Goal: Information Seeking & Learning: Learn about a topic

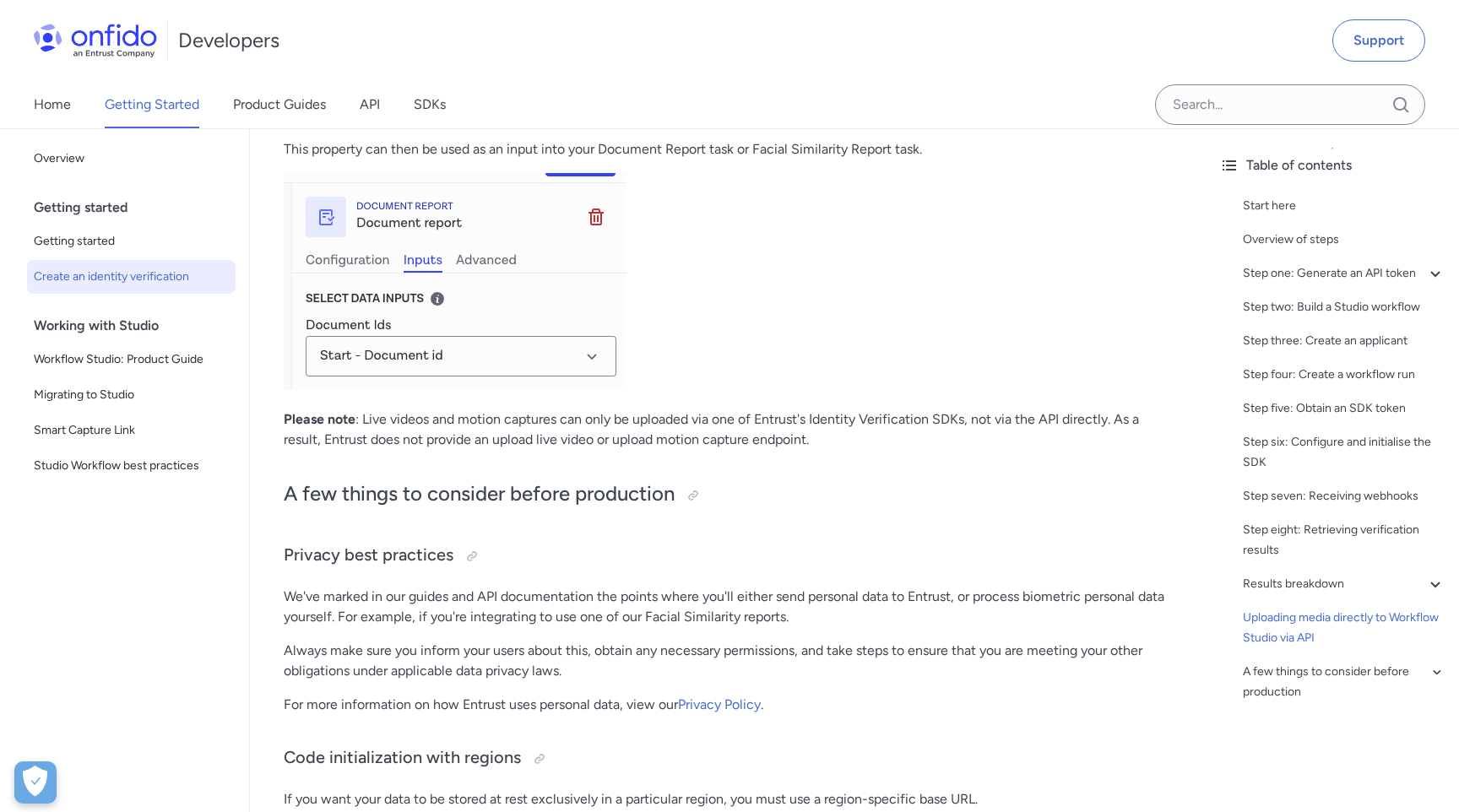
scroll to position [1452, 0]
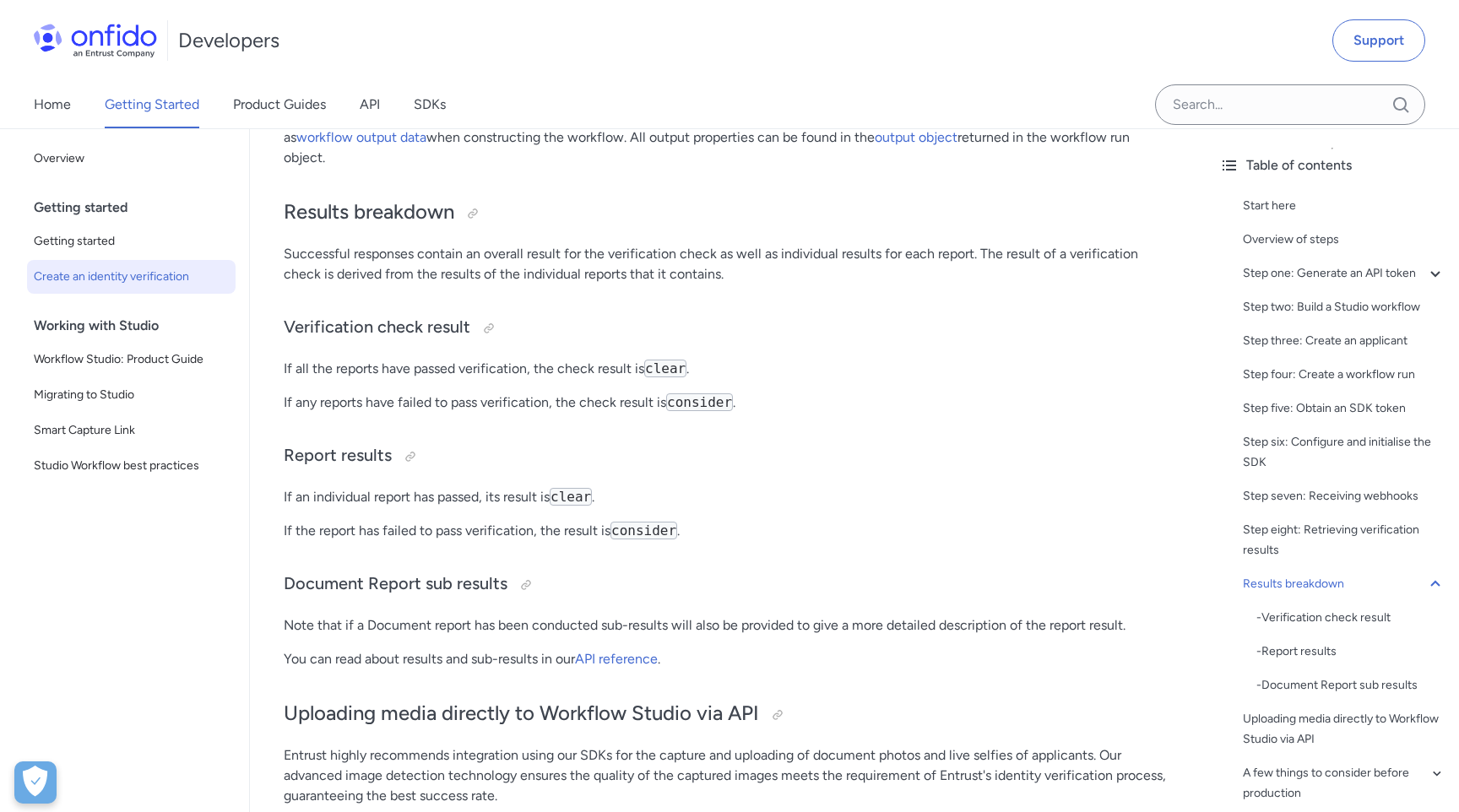
scroll to position [8067, 0]
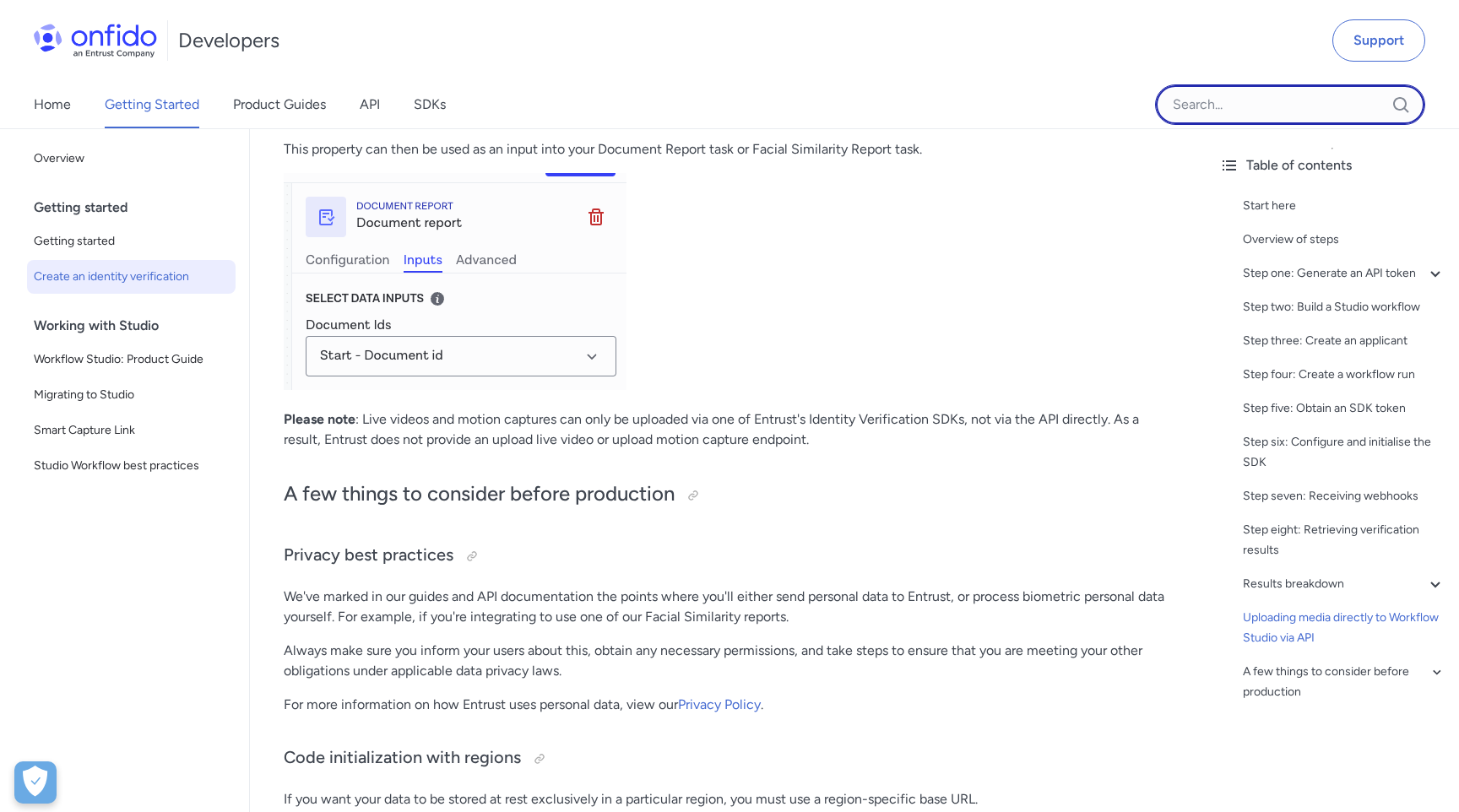
click at [1216, 113] on input "Onfido search input field" at bounding box center [1291, 104] width 270 height 41
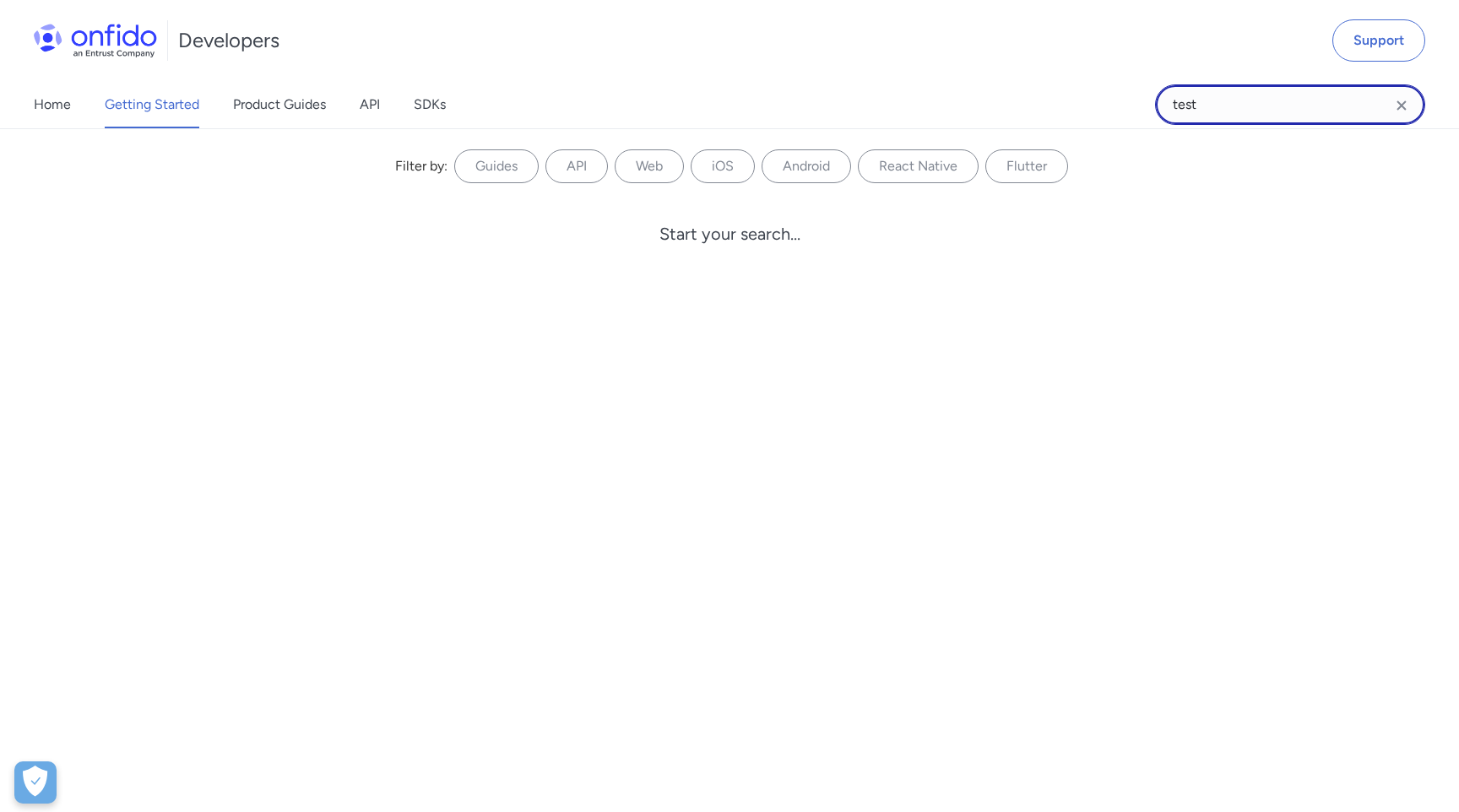
type input "test"
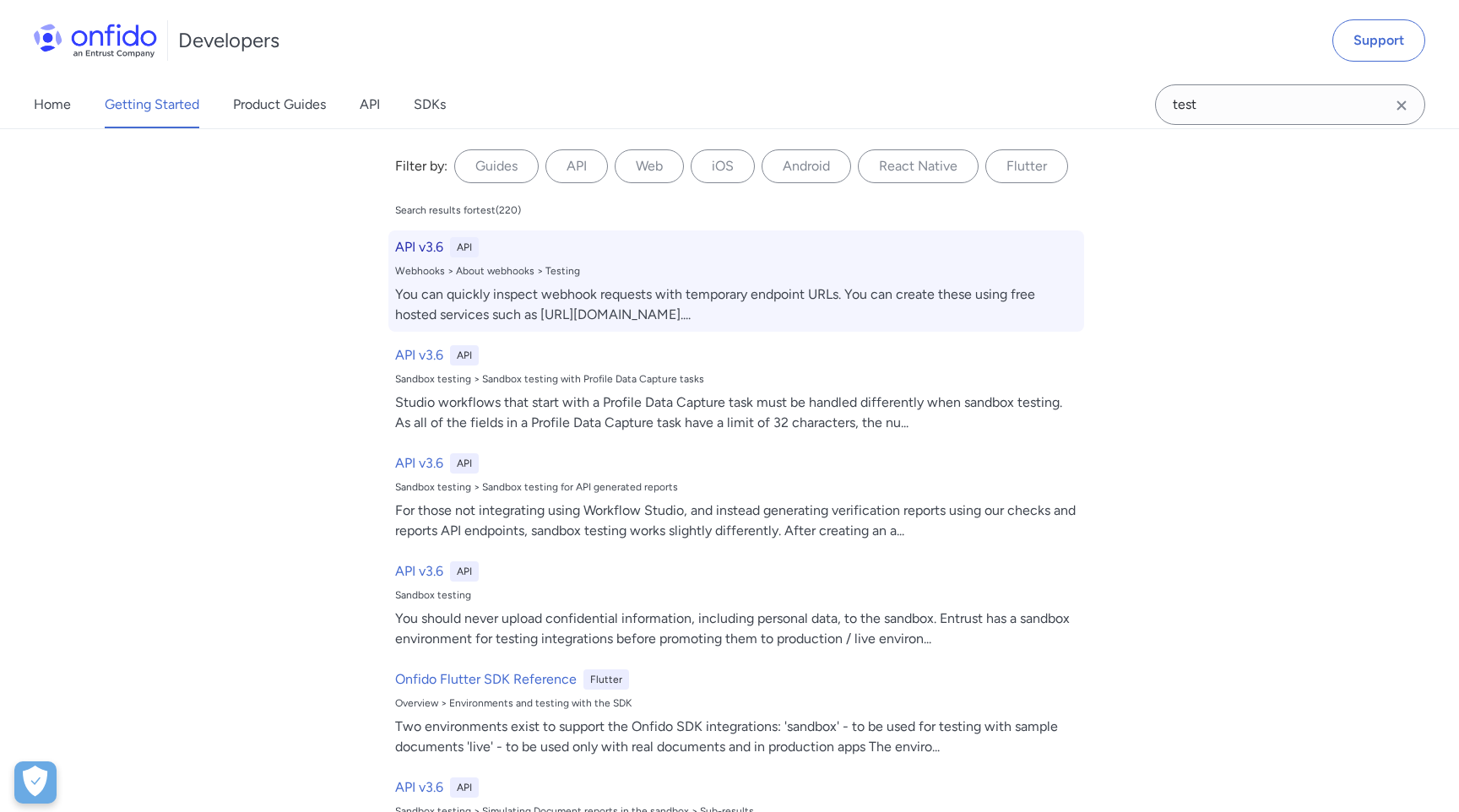
click at [426, 234] on div "API v3.6 API Webhooks > About webhooks > Testing You can quickly inspect webhoo…" at bounding box center [736, 281] width 696 height 102
select select "http"
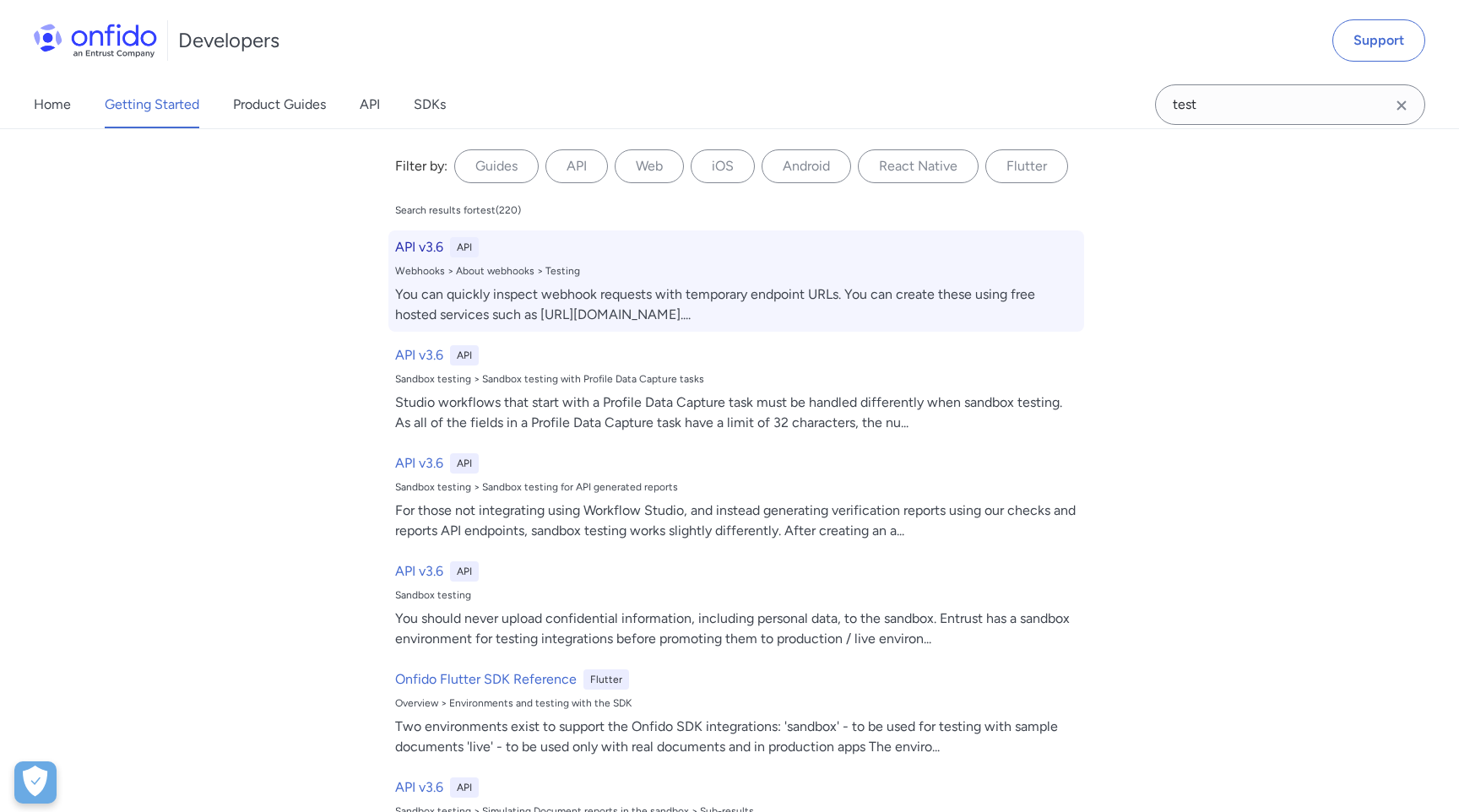
select select "http"
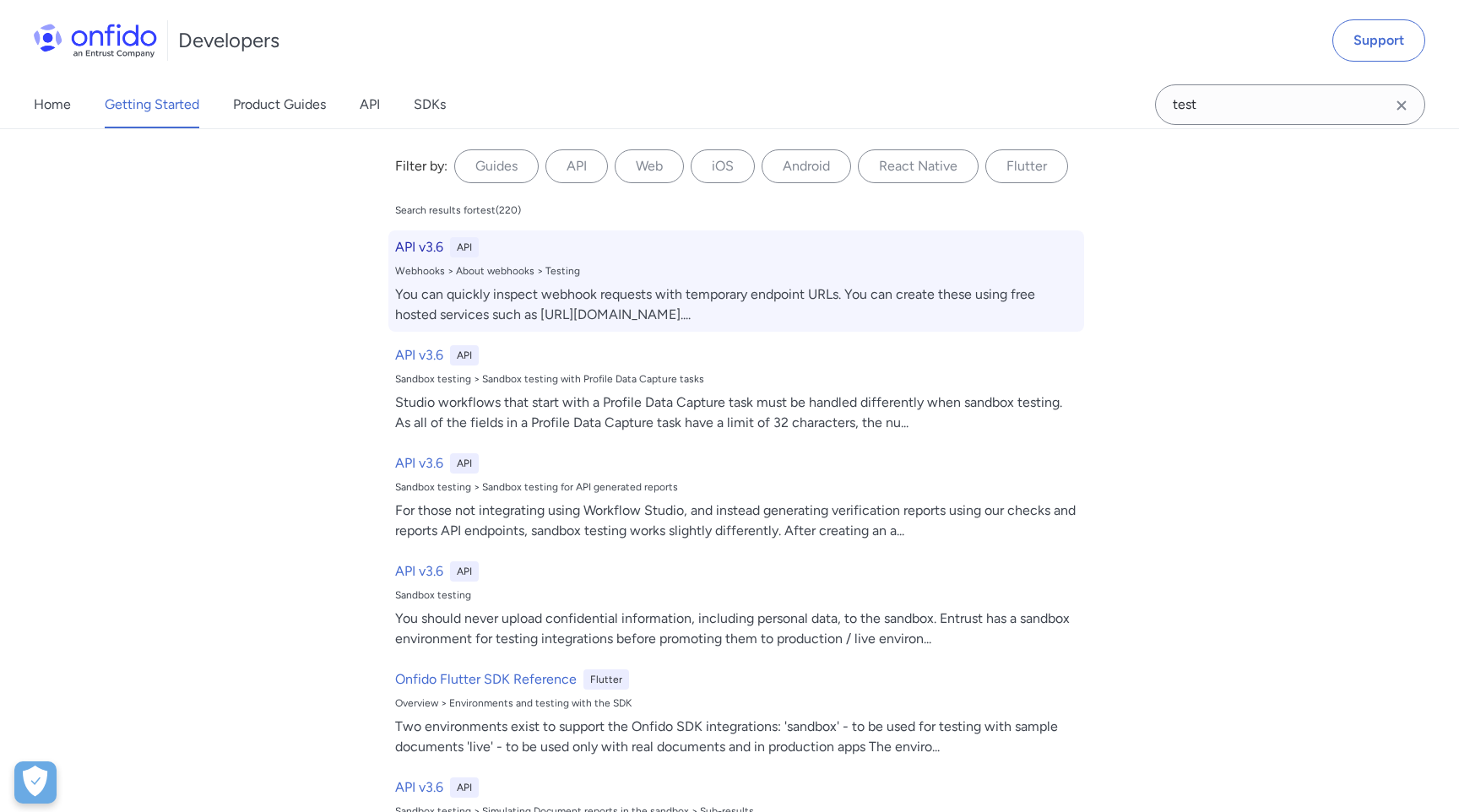
select select "http"
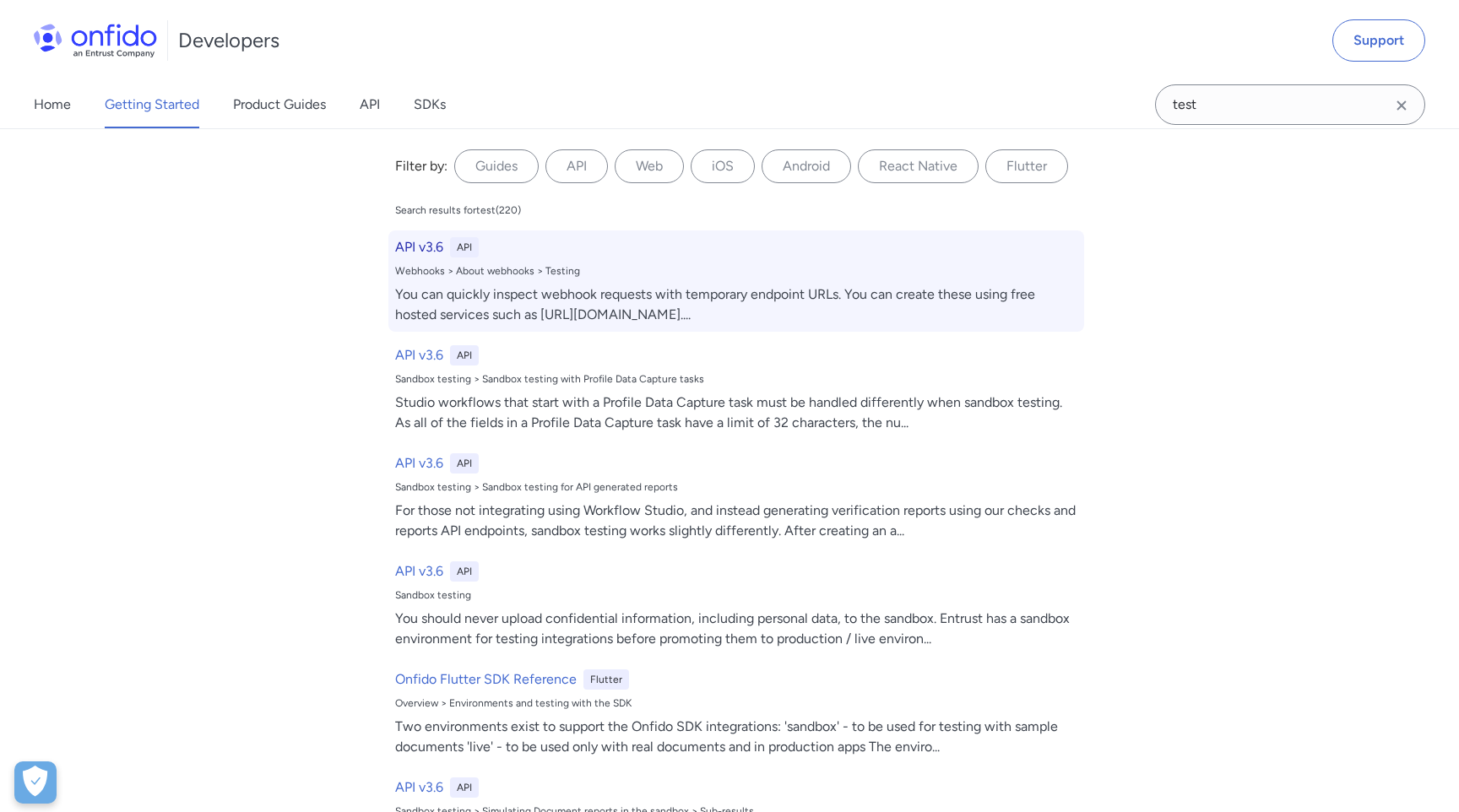
select select "http"
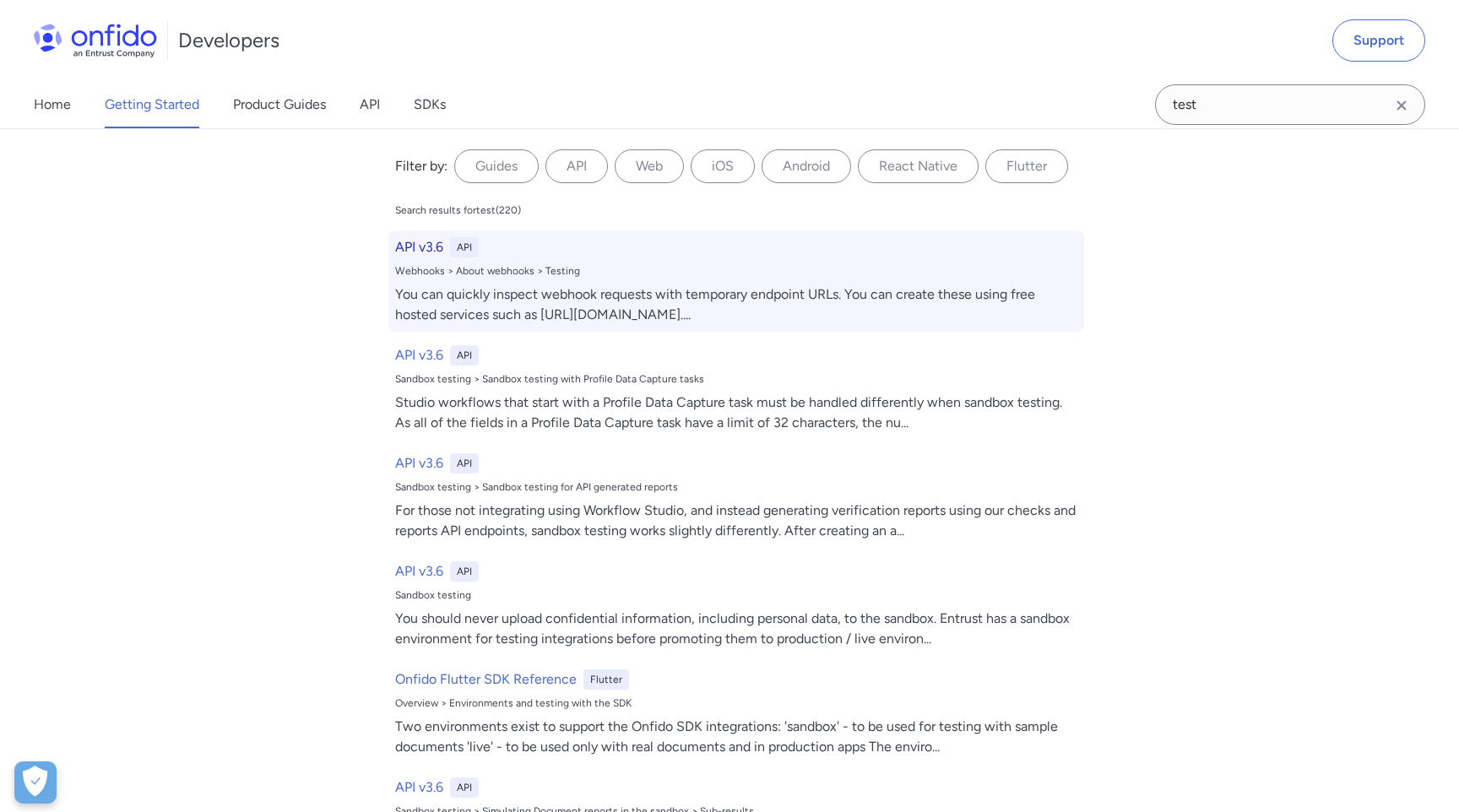
select select "http"
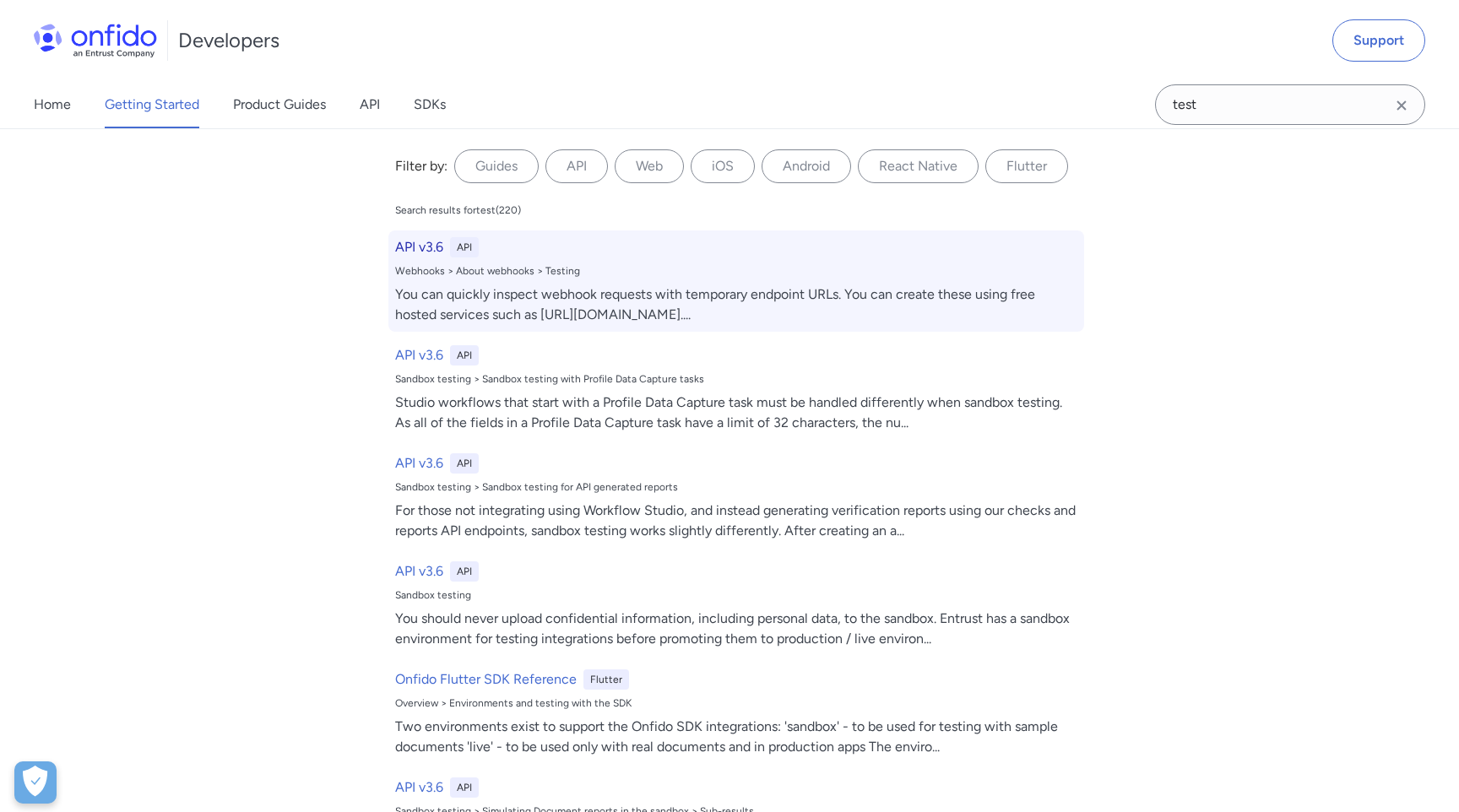
select select "http"
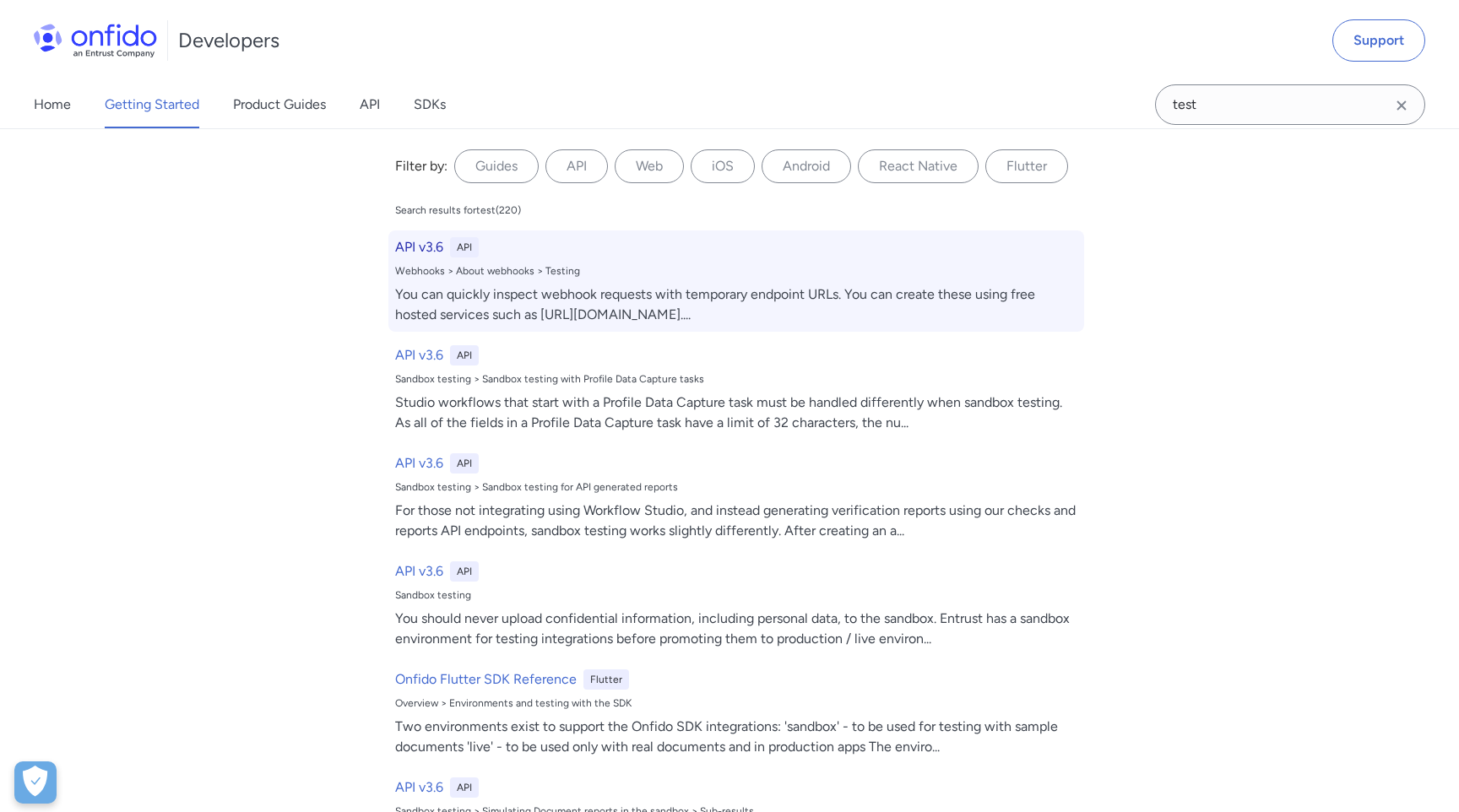
select select "http"
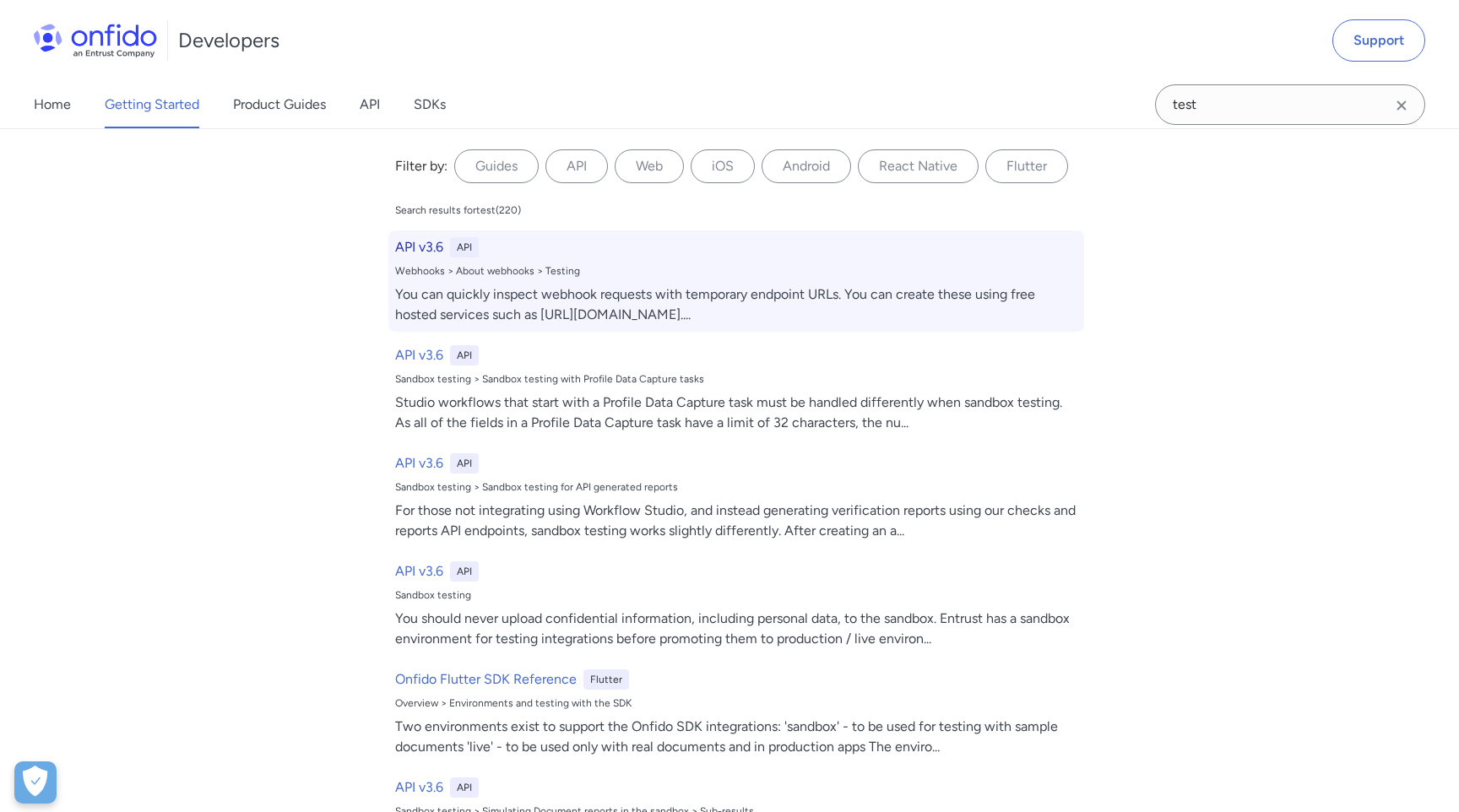
select select "http"
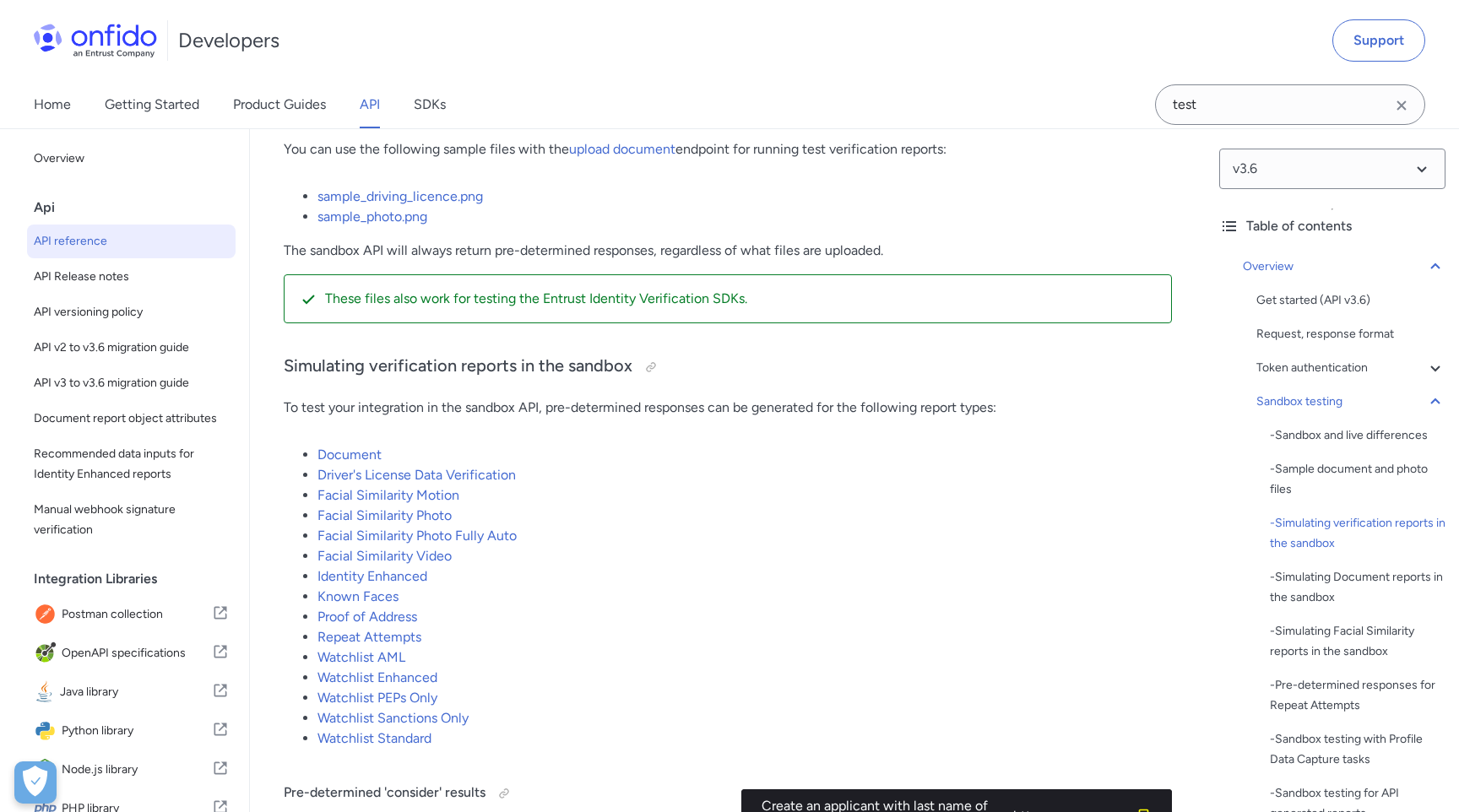
scroll to position [3096, 0]
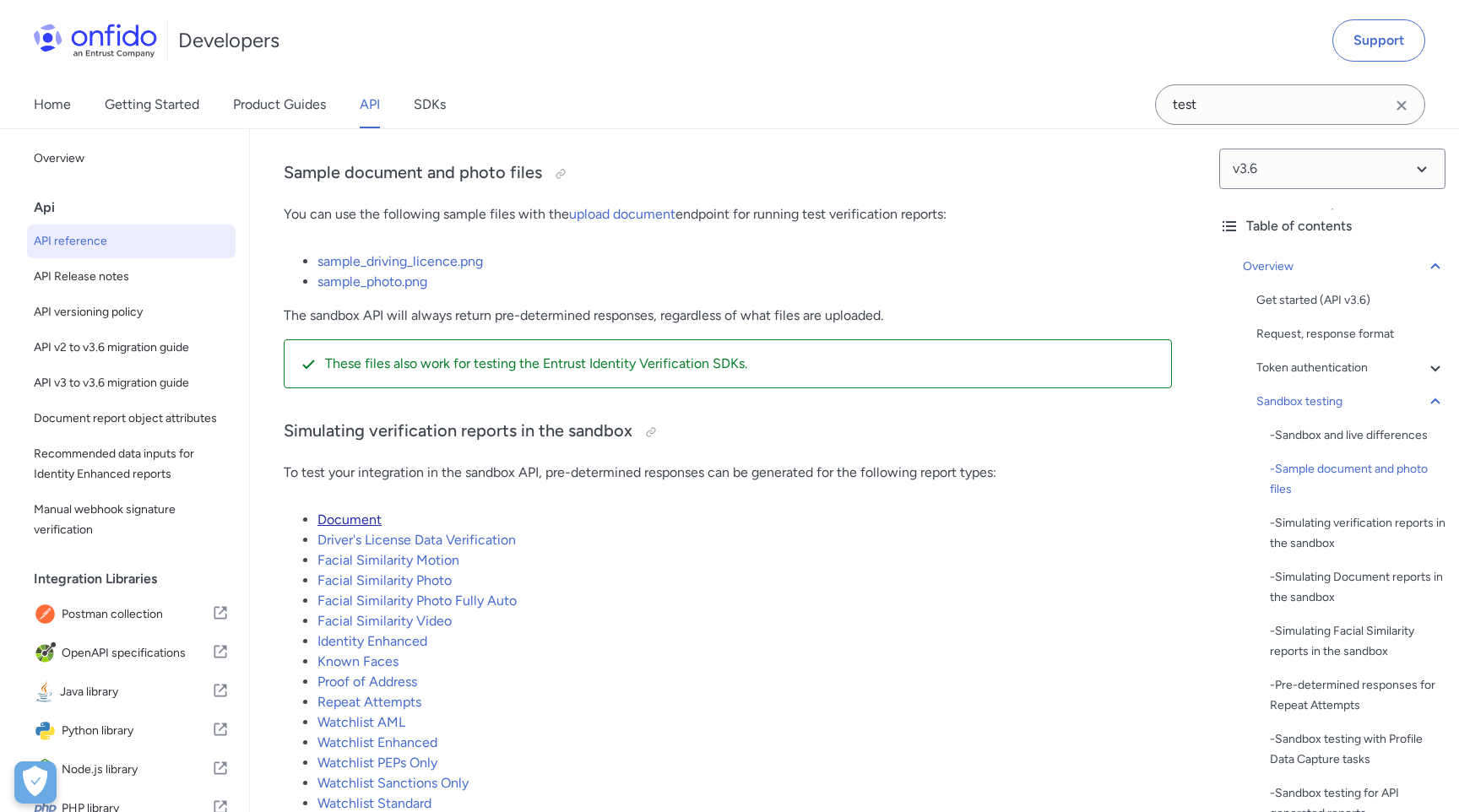
click at [360, 520] on link "Document" at bounding box center [349, 519] width 64 height 16
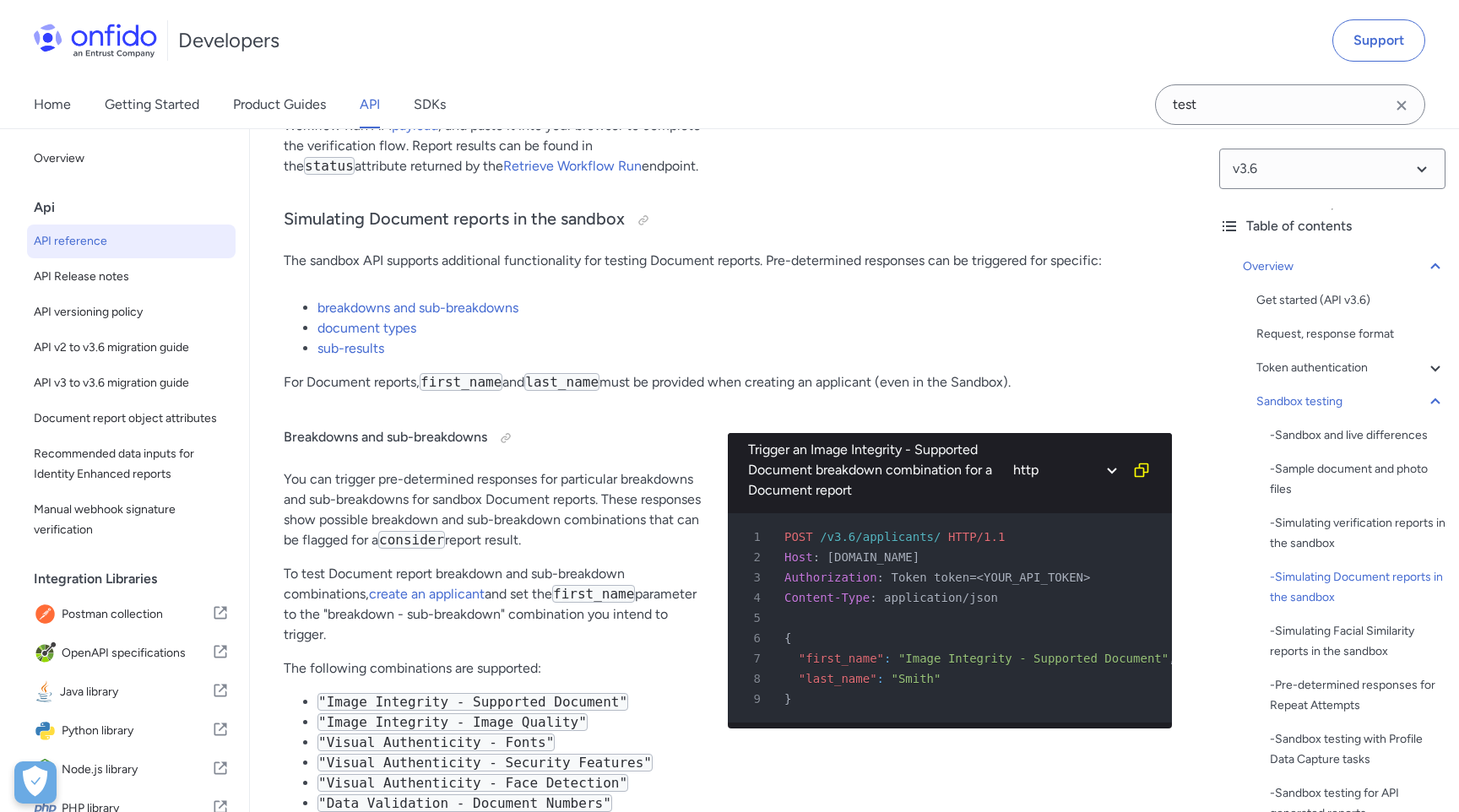
scroll to position [4114, 0]
click at [429, 300] on link "breakdowns and sub-breakdowns" at bounding box center [418, 307] width 201 height 16
click at [364, 351] on link "sub-results" at bounding box center [351, 347] width 67 height 16
click at [438, 309] on link "breakdowns and sub-breakdowns" at bounding box center [418, 307] width 201 height 16
click at [408, 328] on link "document types" at bounding box center [367, 327] width 99 height 16
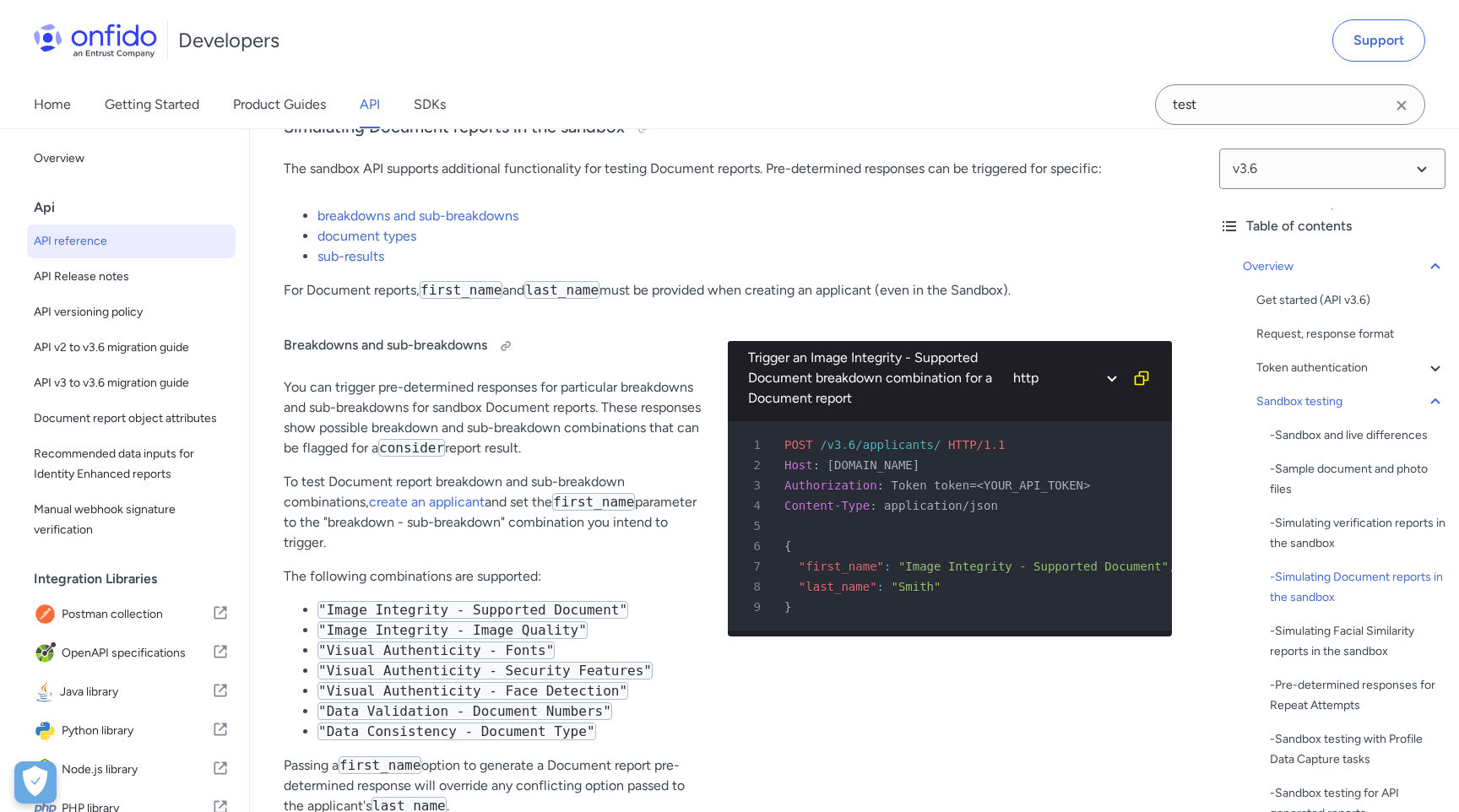
scroll to position [4165, 0]
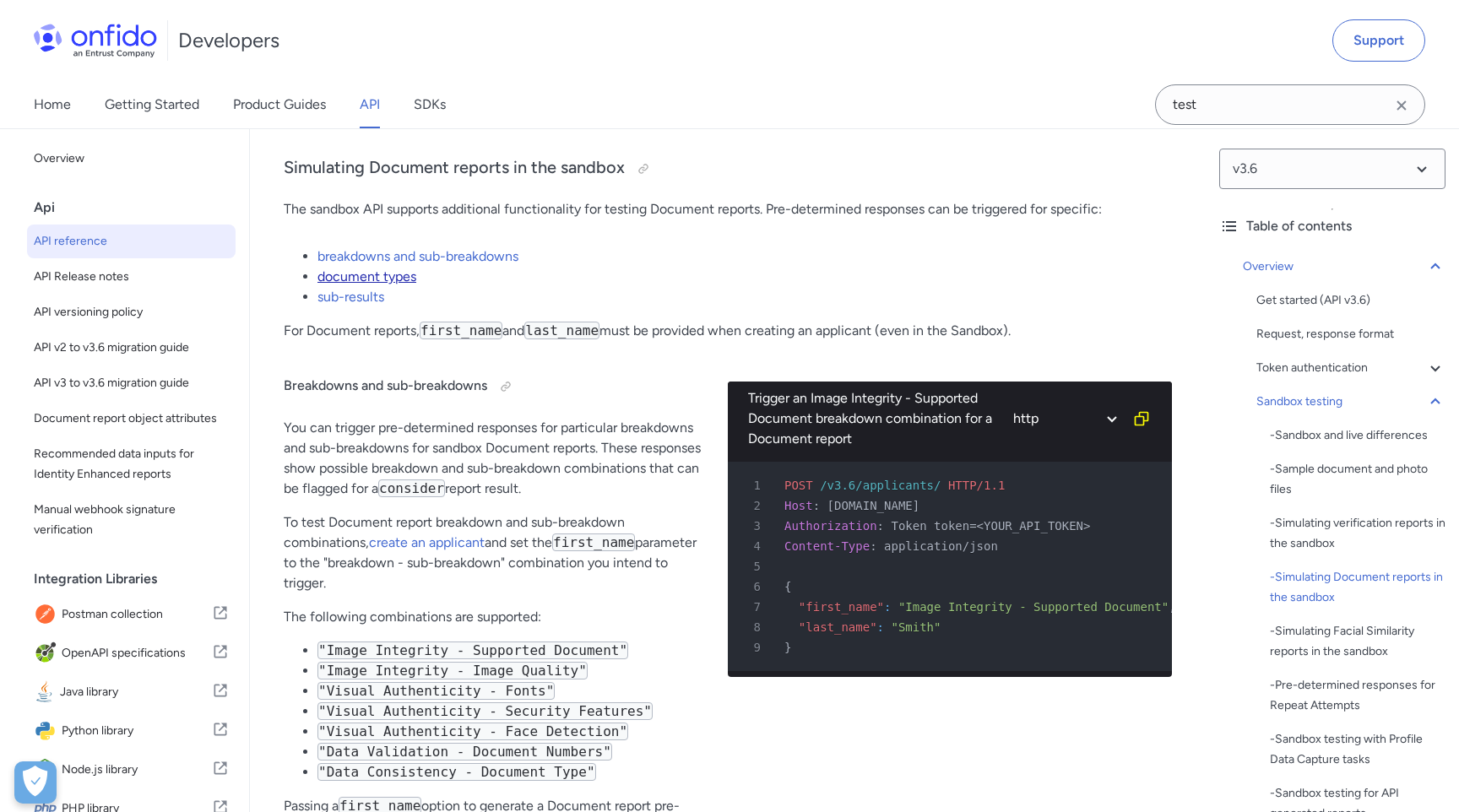
click at [380, 277] on link "document types" at bounding box center [367, 276] width 99 height 16
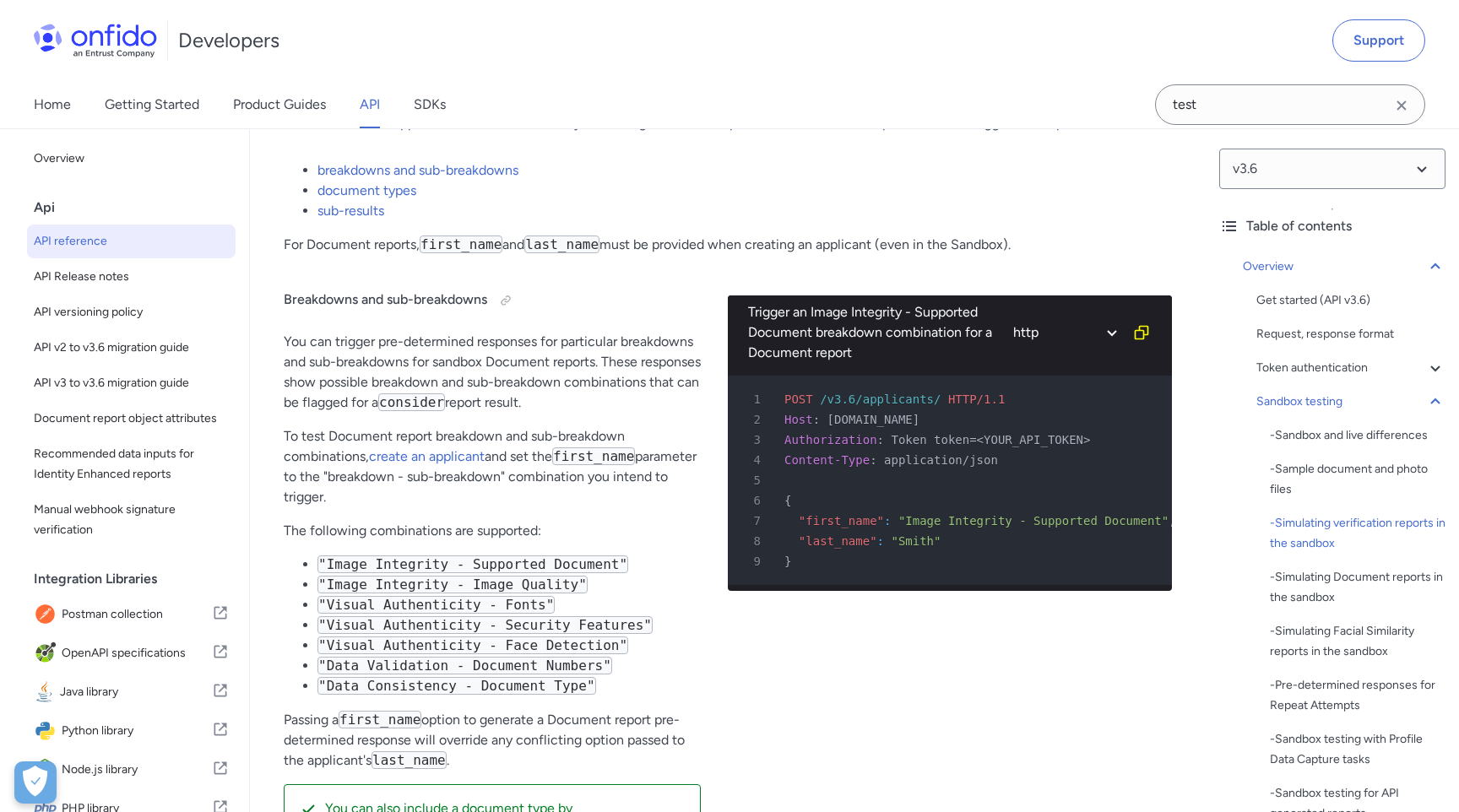
scroll to position [4371, 0]
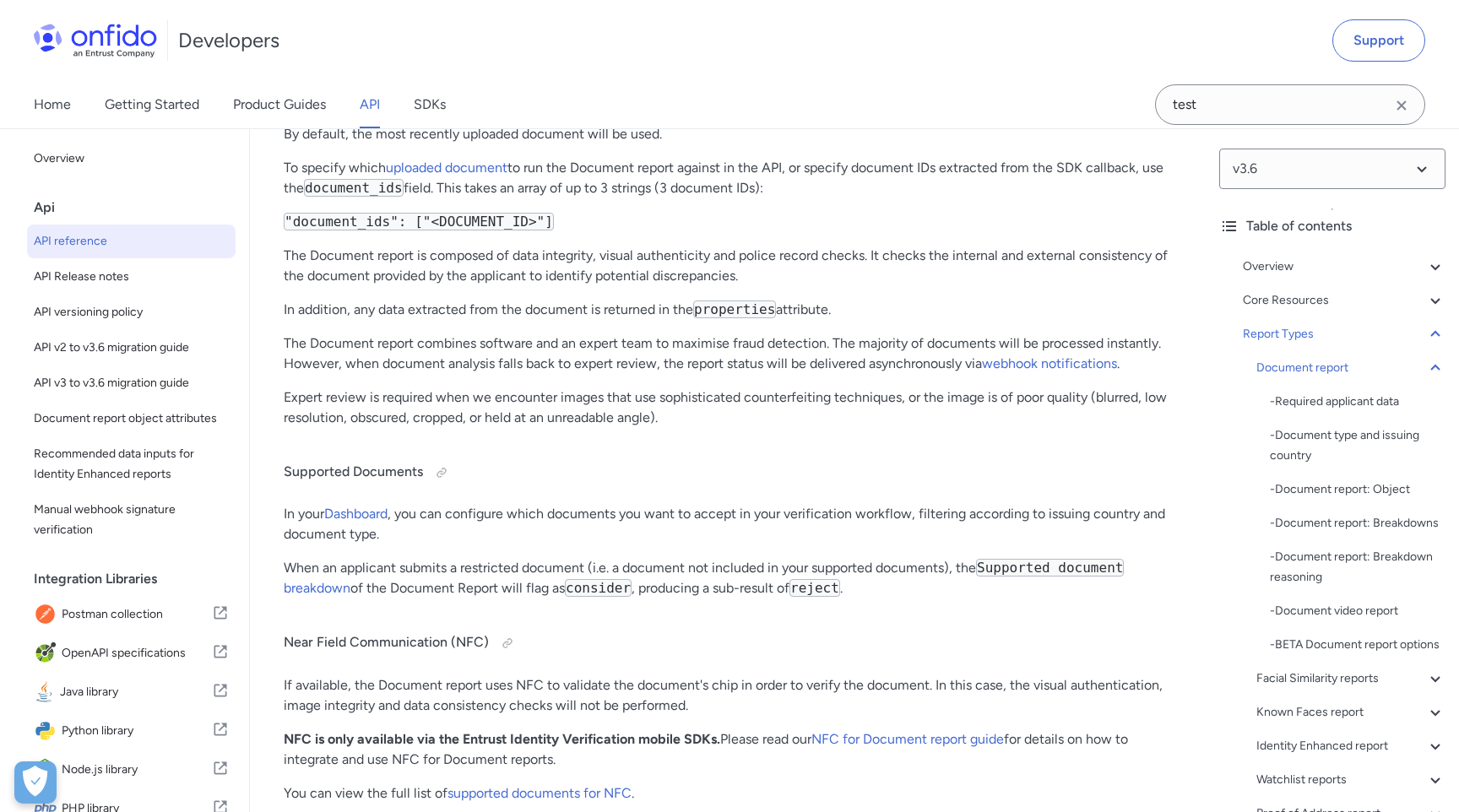
scroll to position [63432, 0]
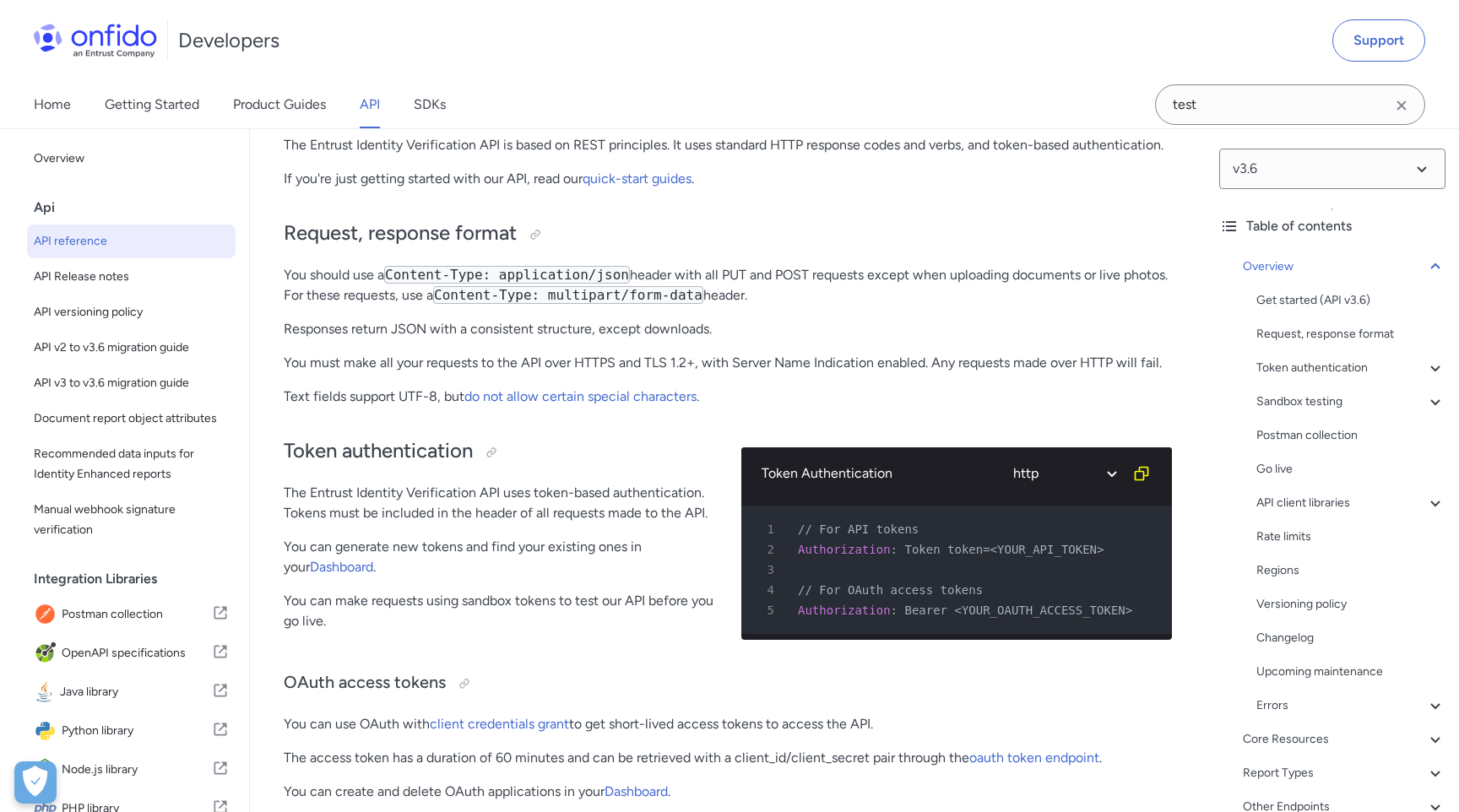
scroll to position [487, 0]
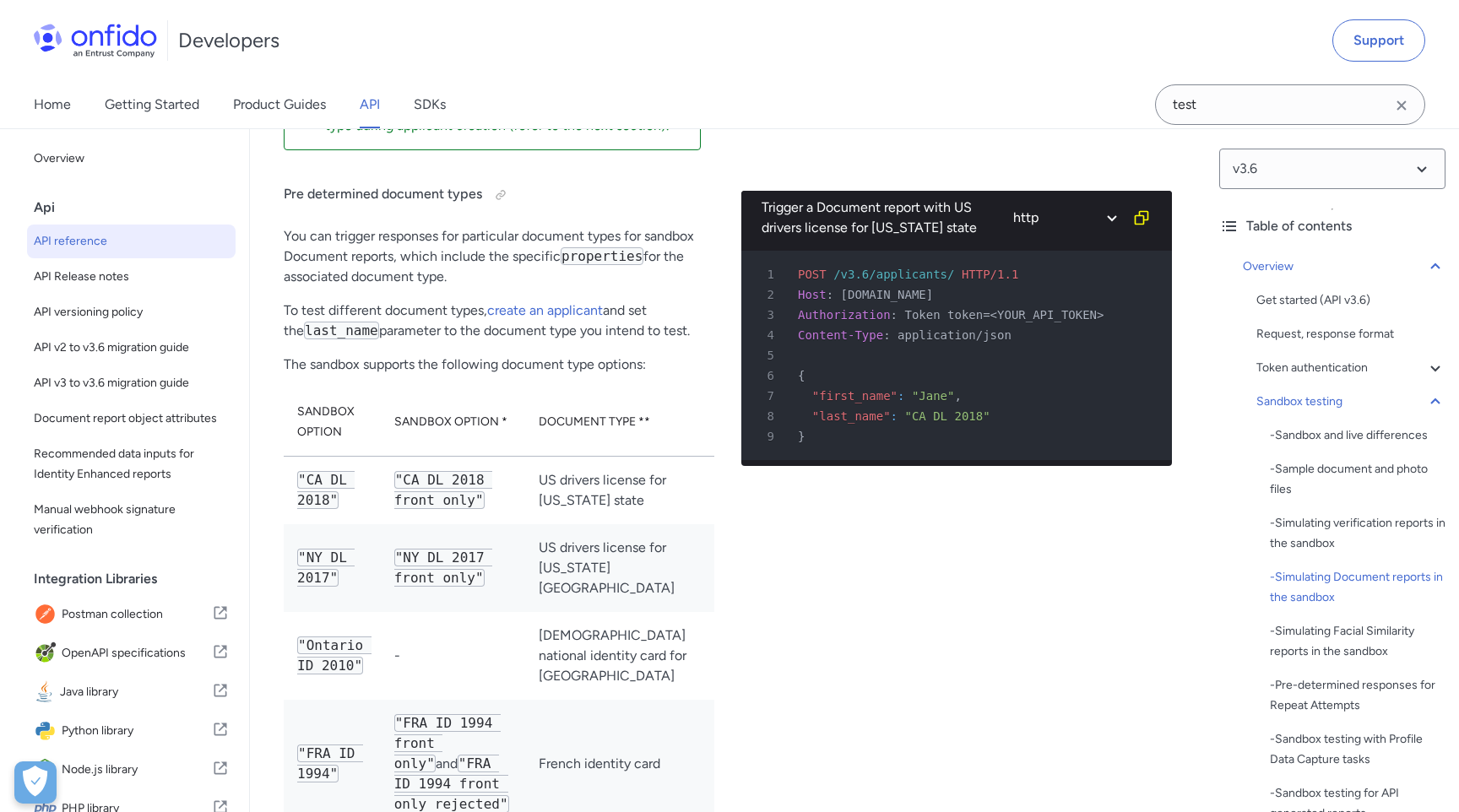
scroll to position [4975, 0]
click at [137, 419] on span "Document report object attributes" at bounding box center [131, 419] width 195 height 21
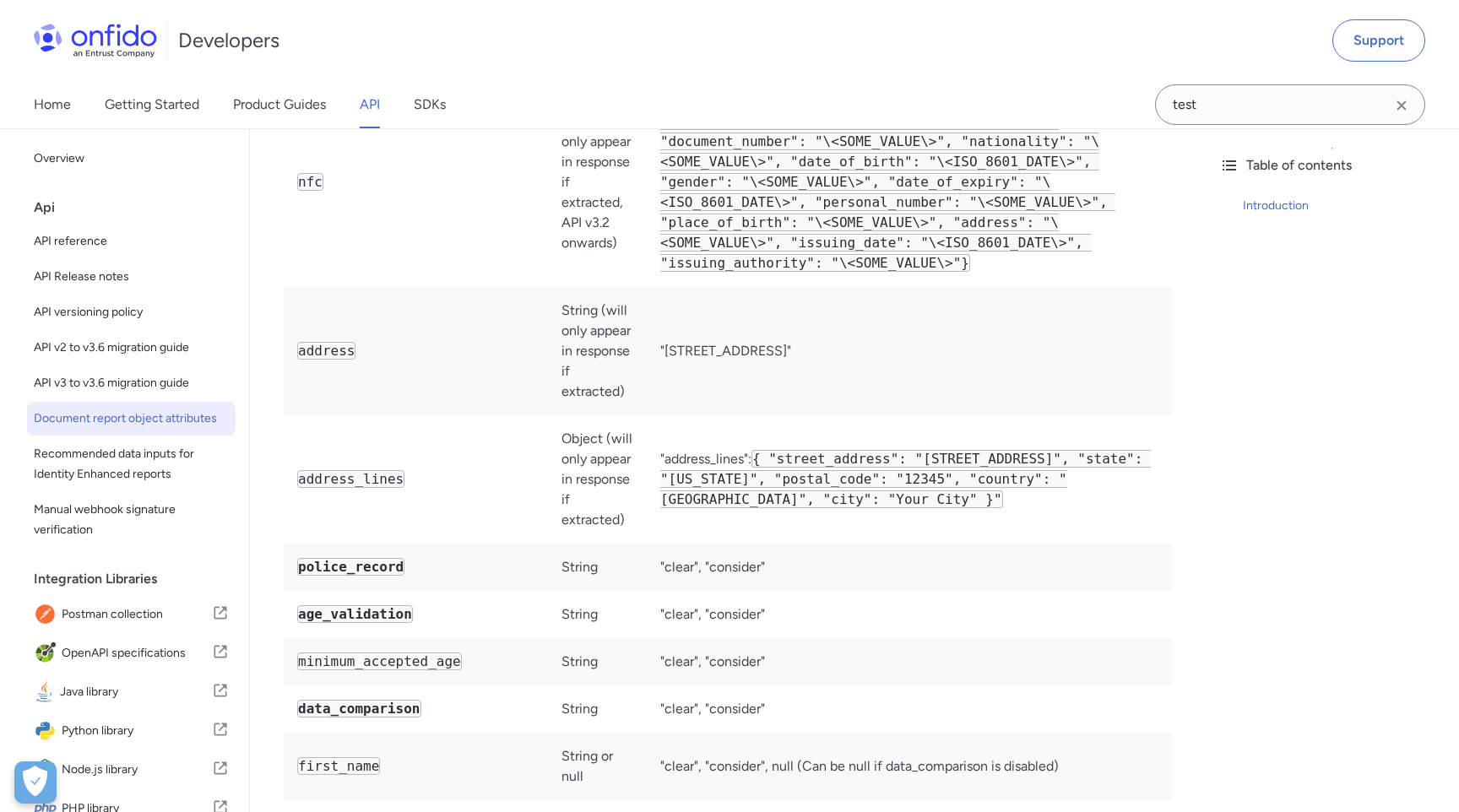
scroll to position [3667, 0]
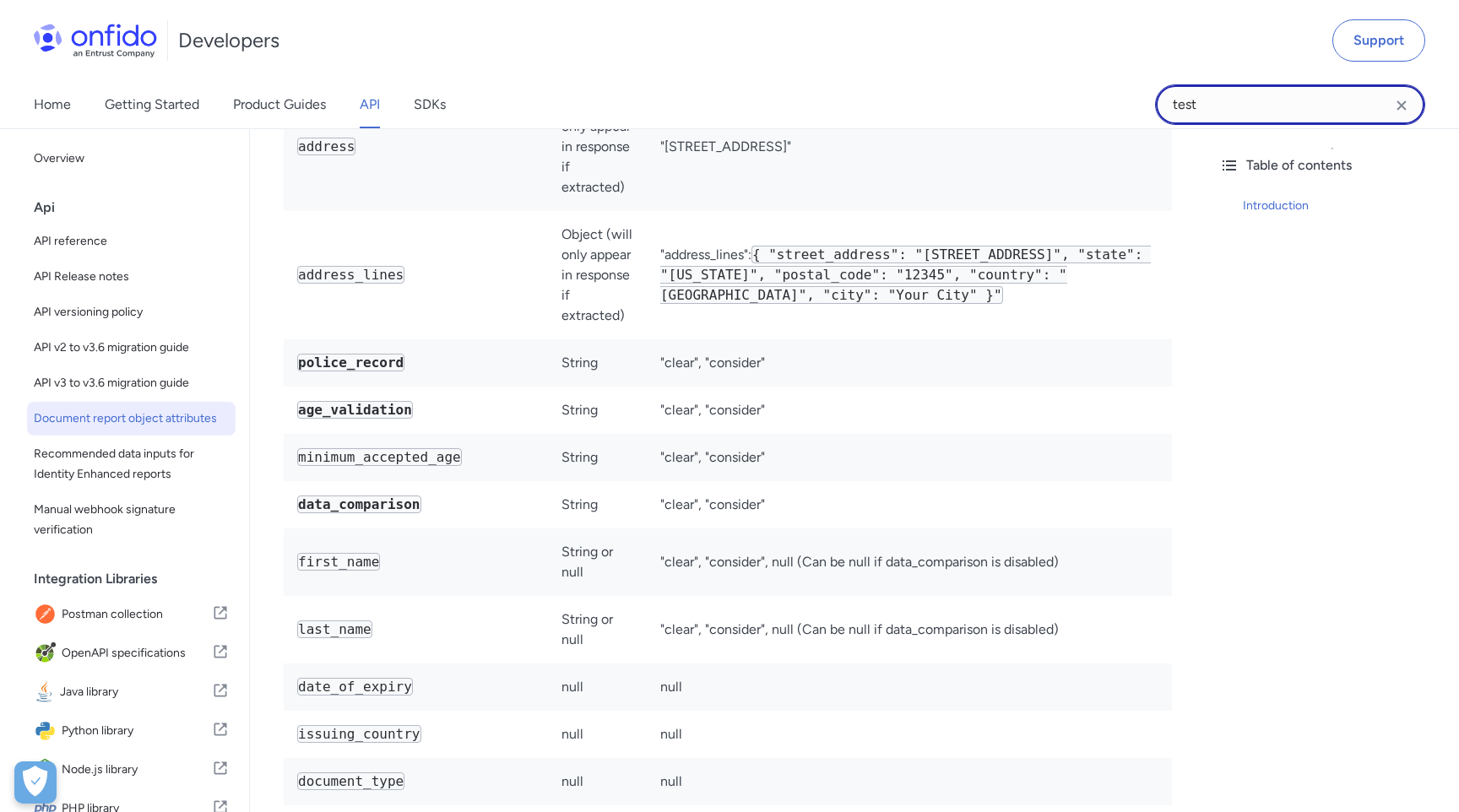
click at [1185, 96] on input "test" at bounding box center [1291, 104] width 270 height 41
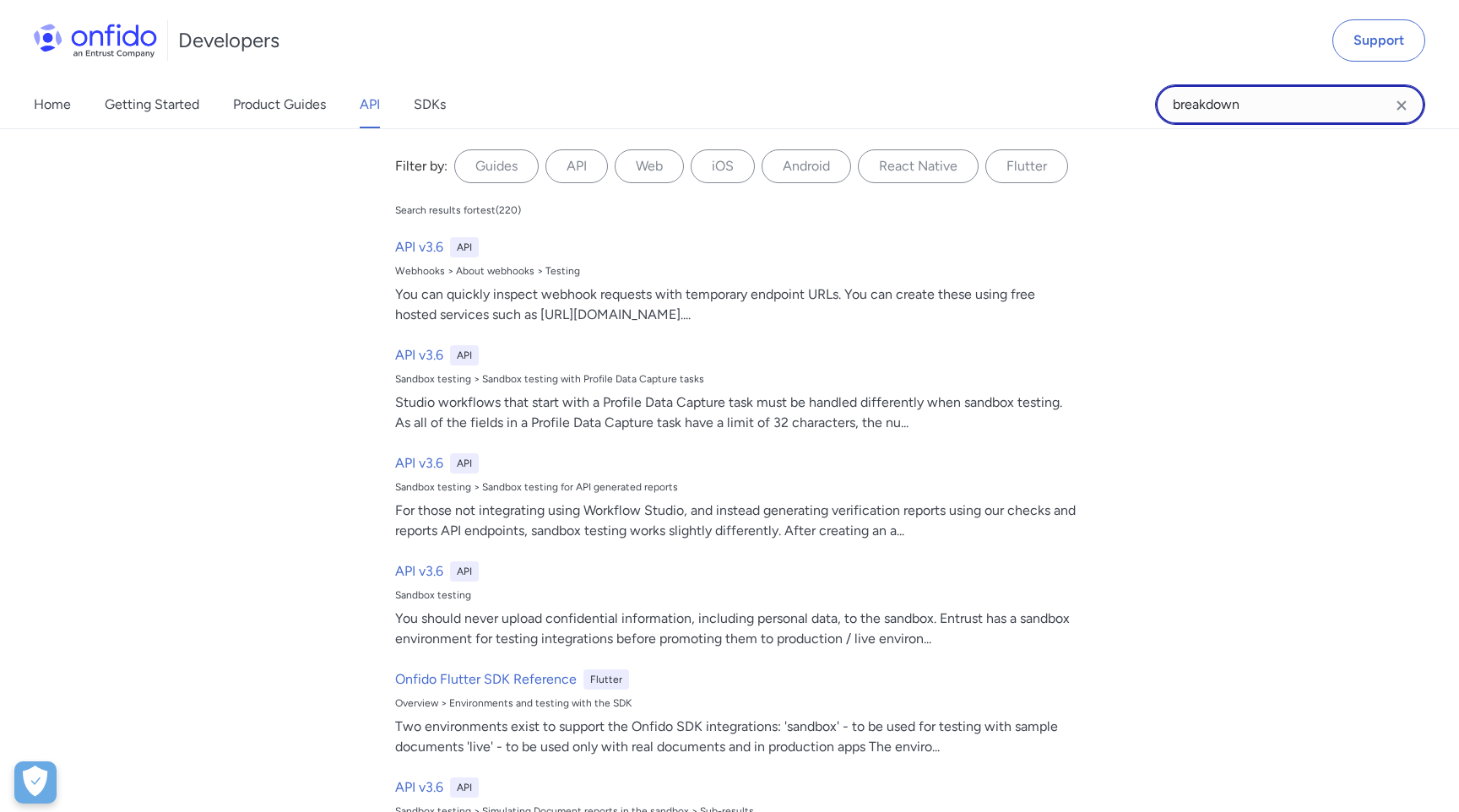
type input "breakdown"
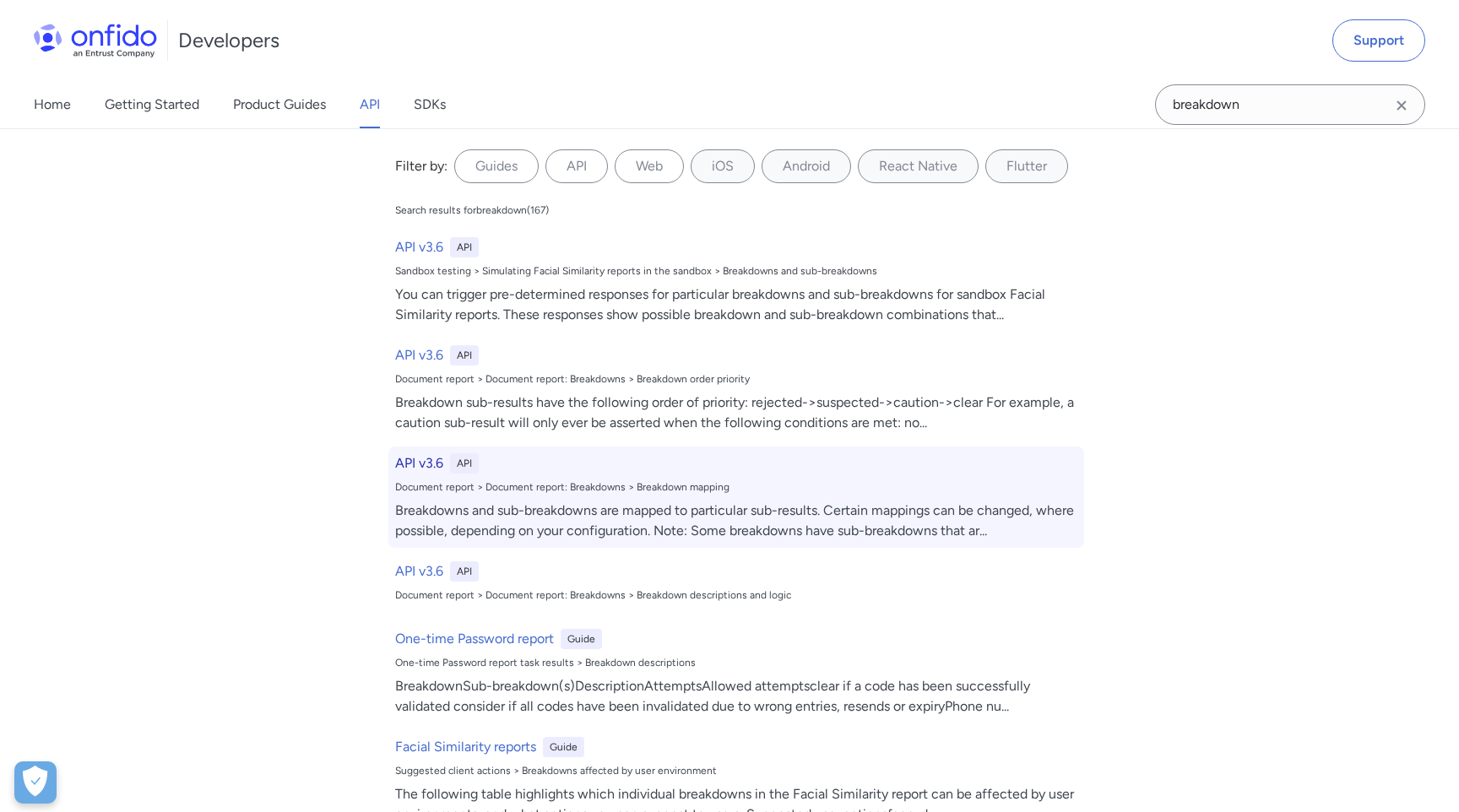
click at [427, 462] on h6 "API v3.6" at bounding box center [419, 464] width 48 height 21
select select "http"
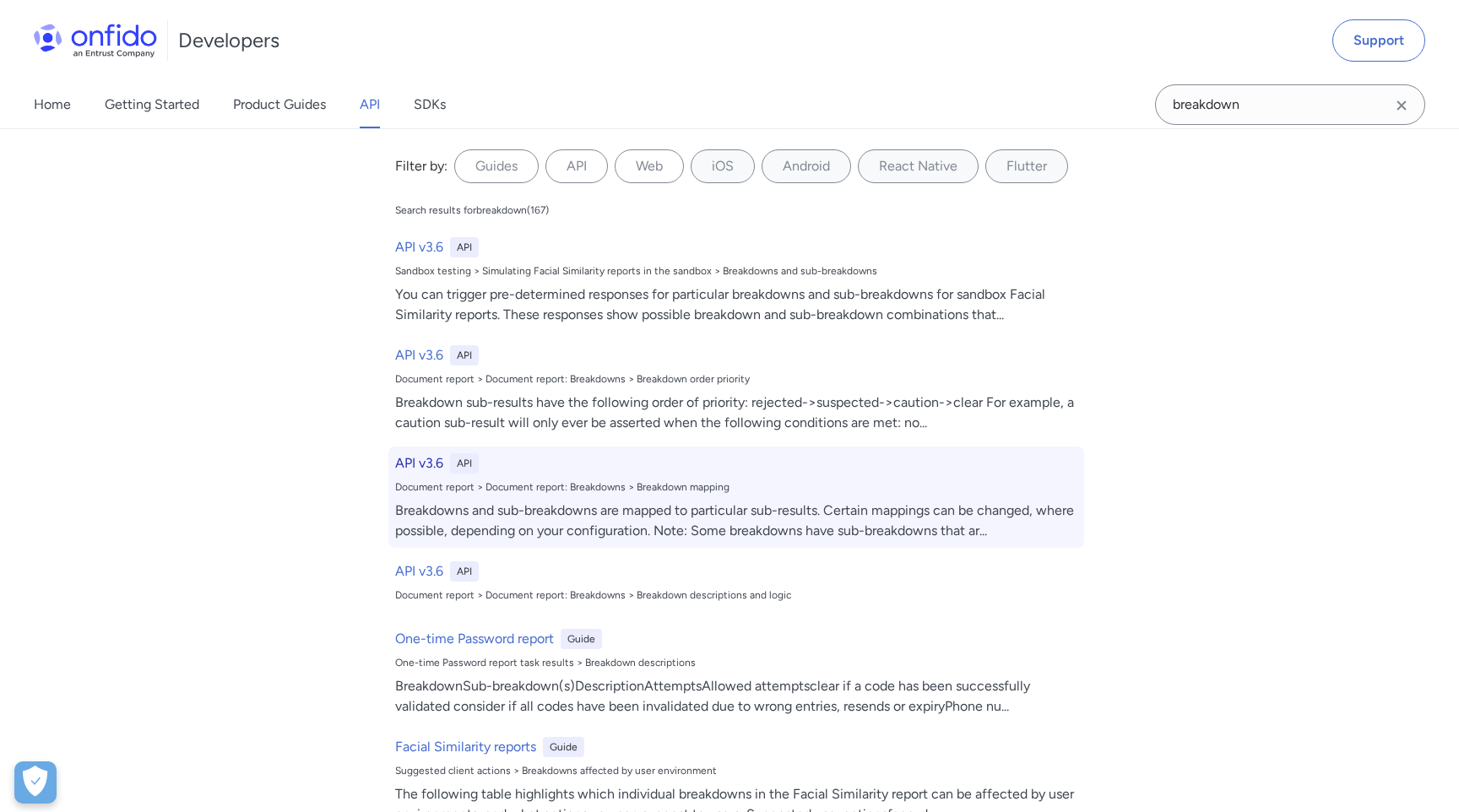
select select "http"
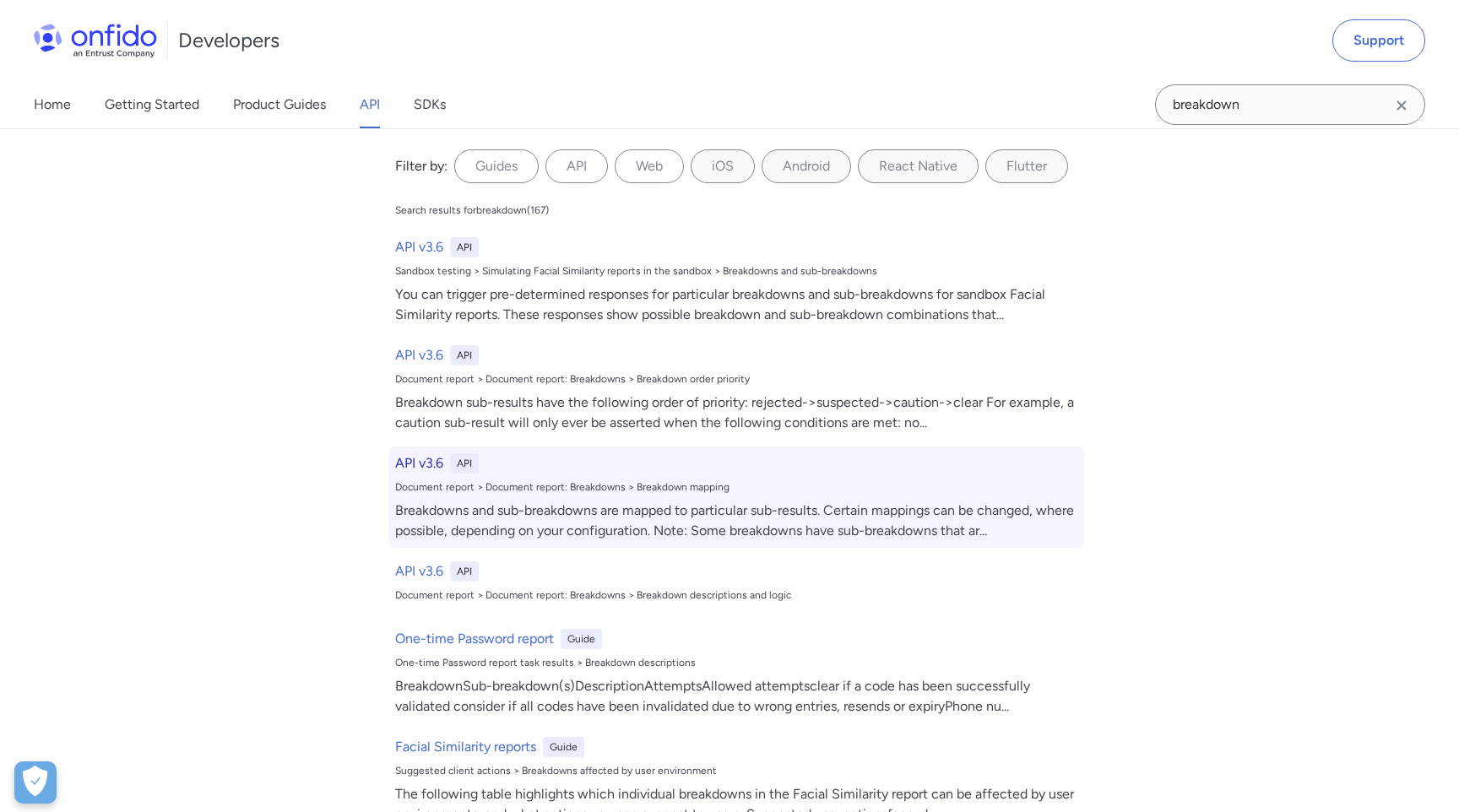
select select "http"
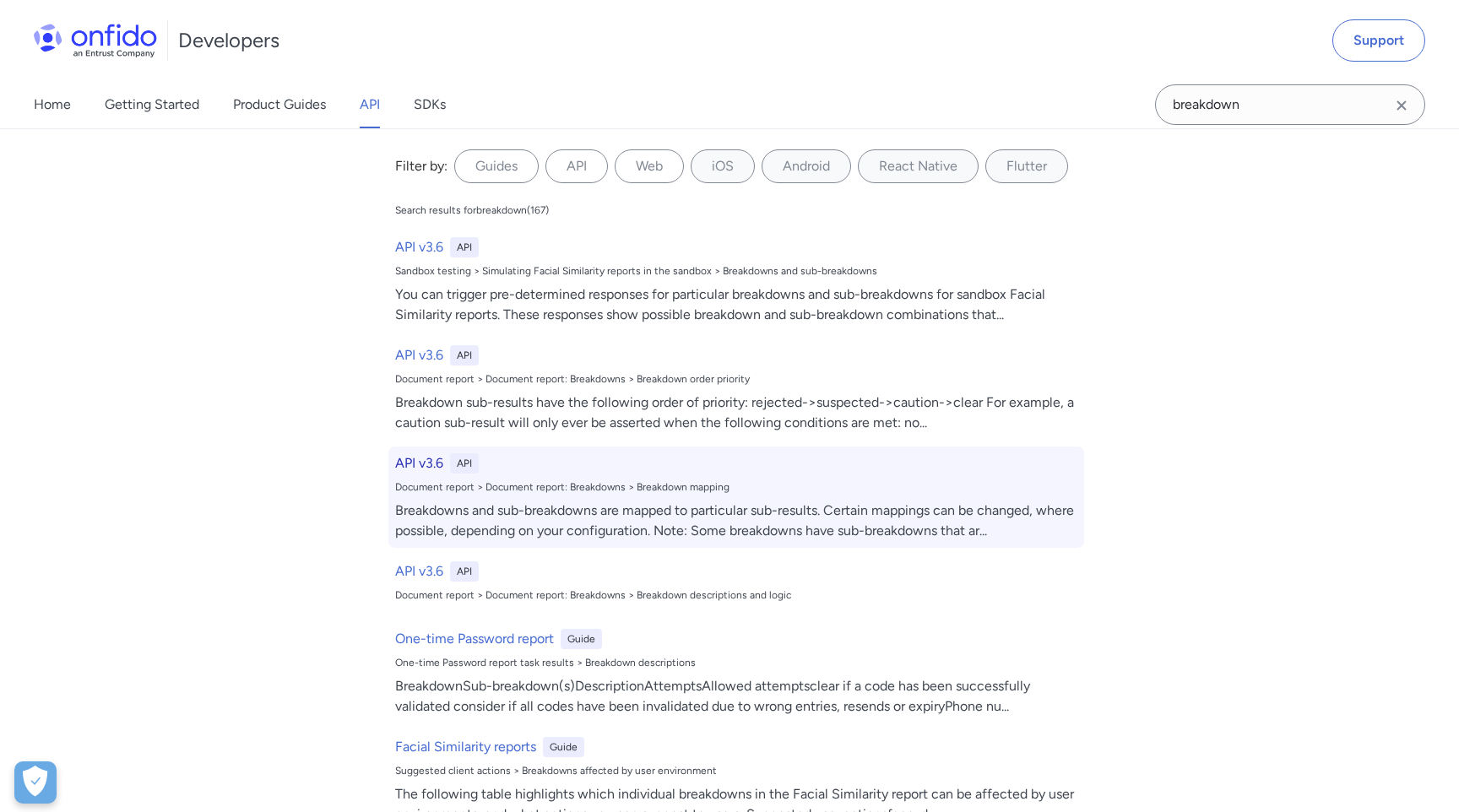
select select "http"
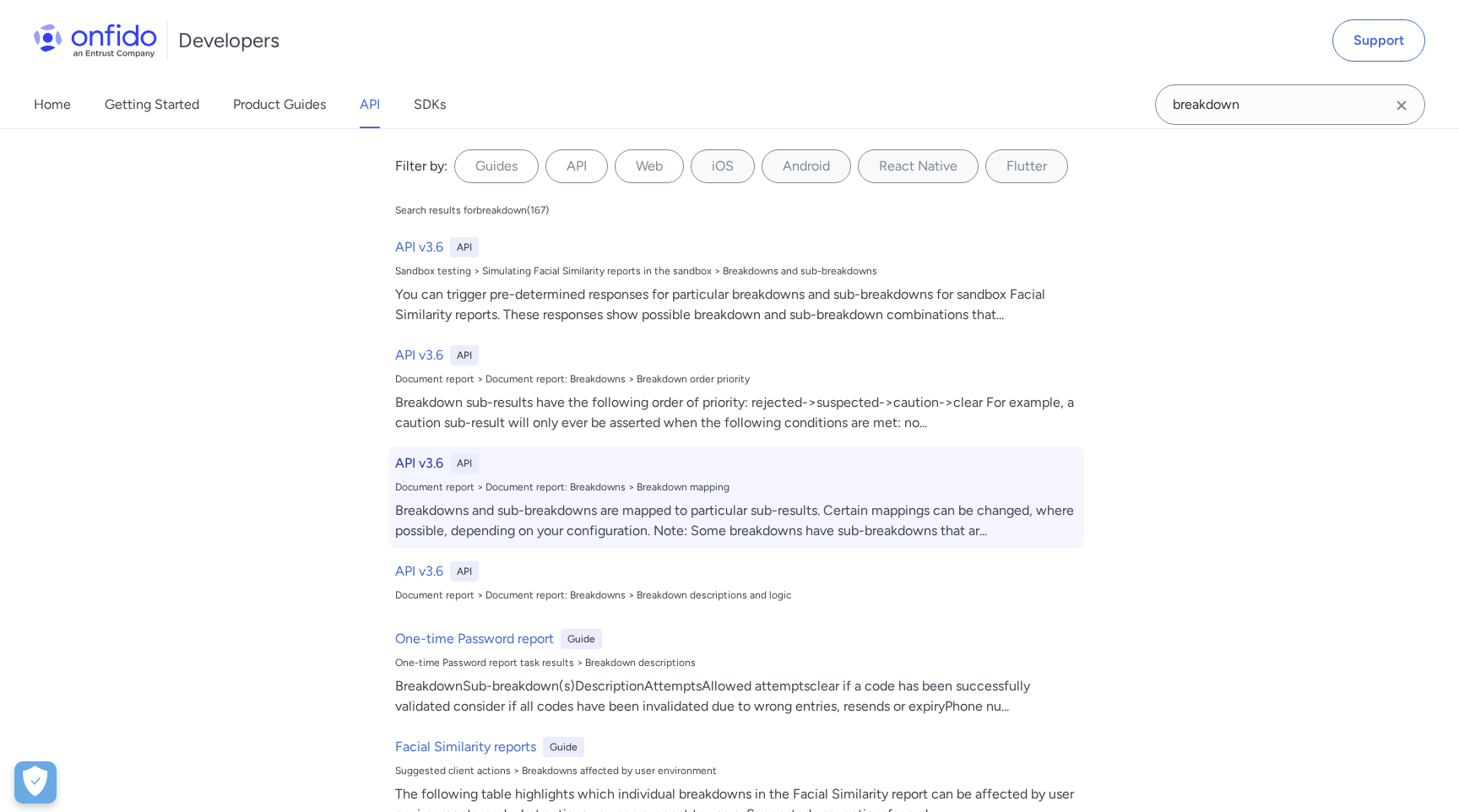
select select "http"
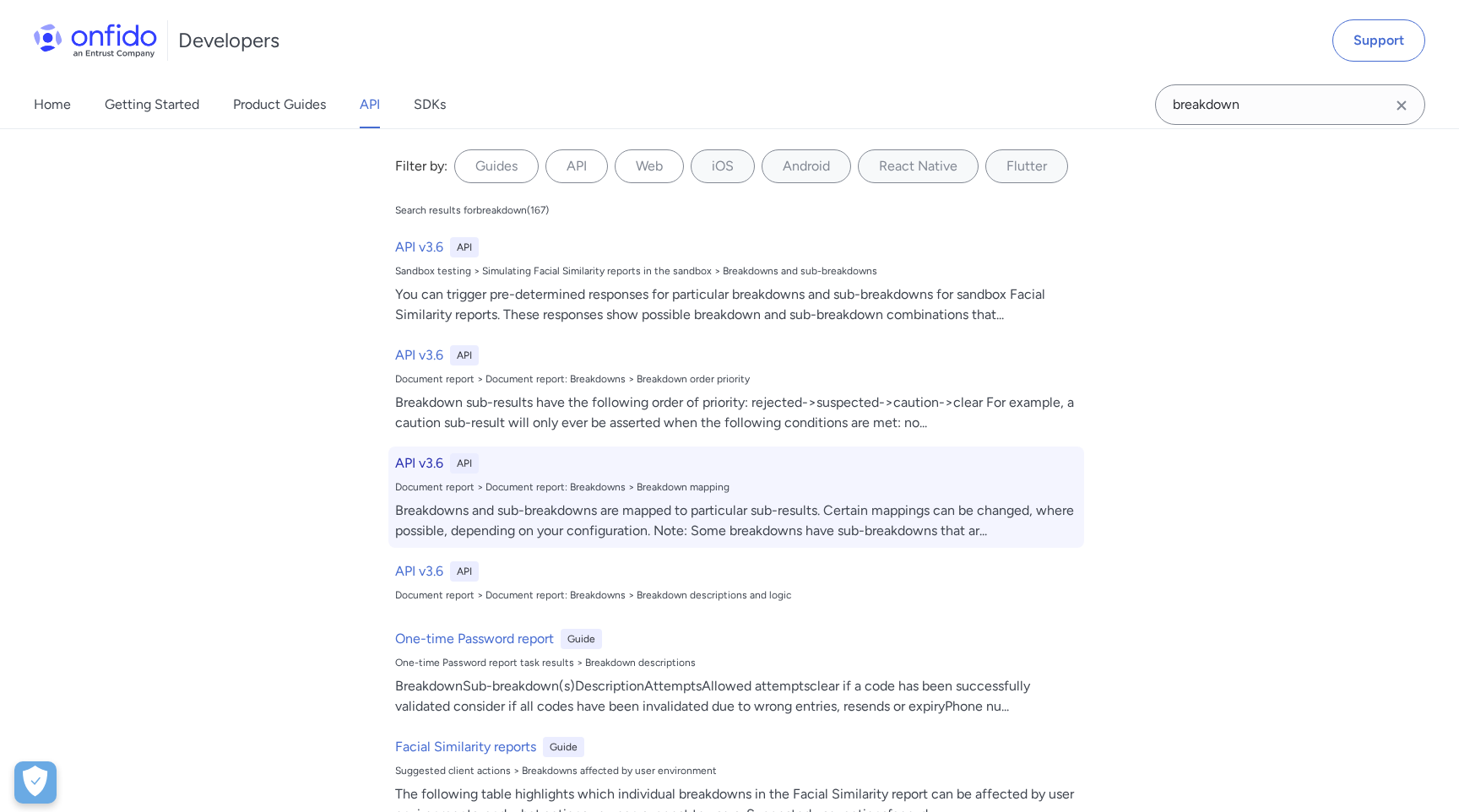
select select "http"
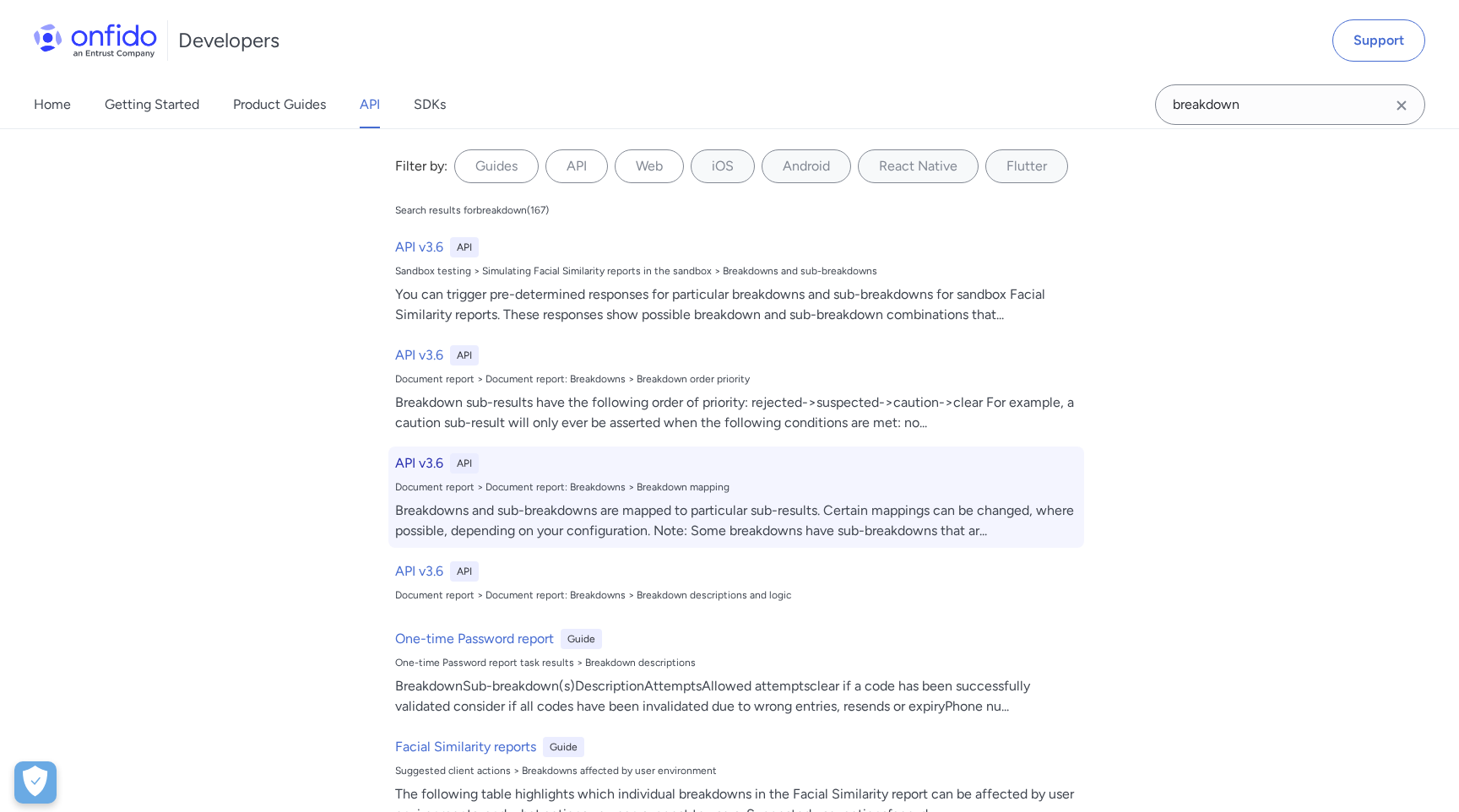
select select "http"
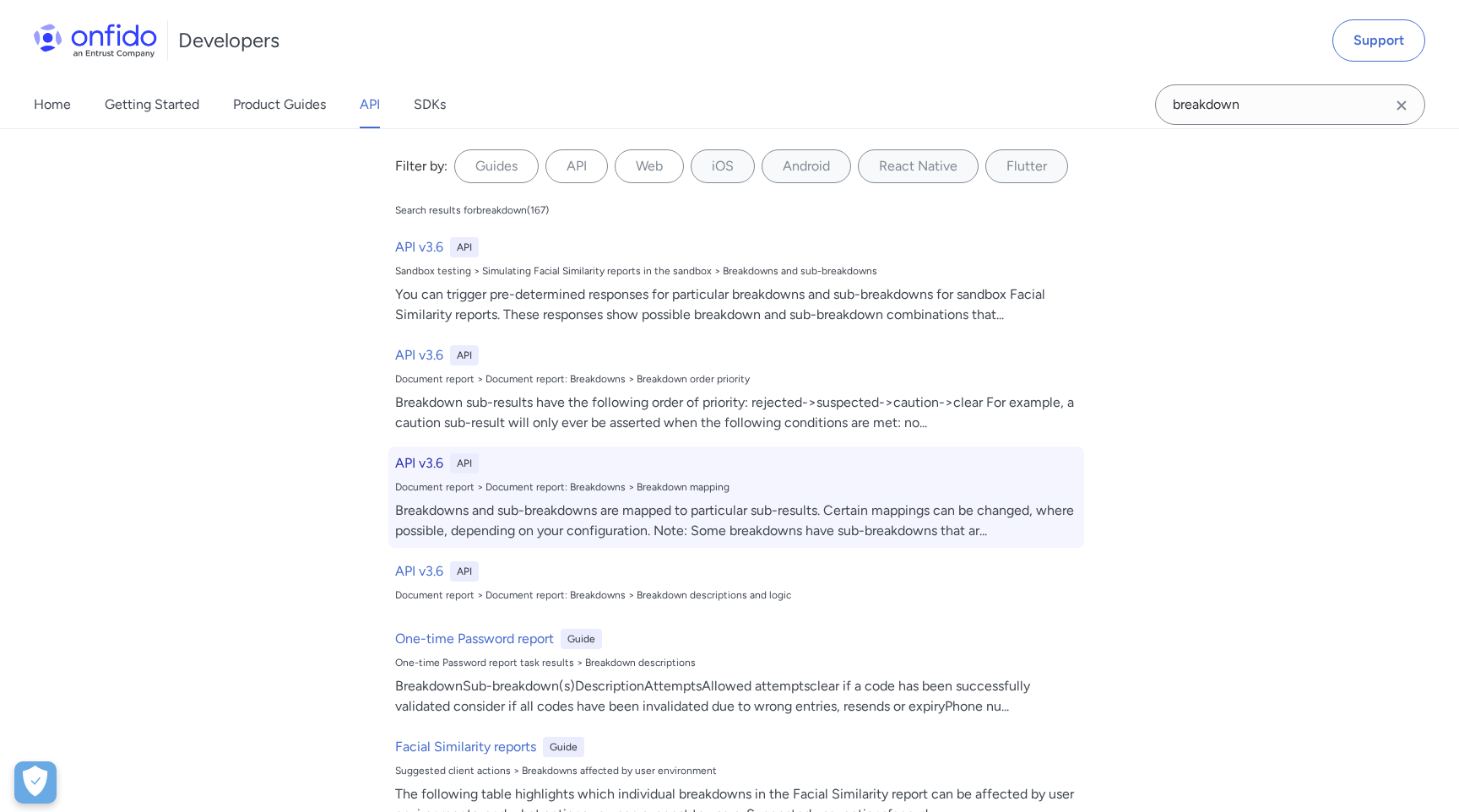
select select "http"
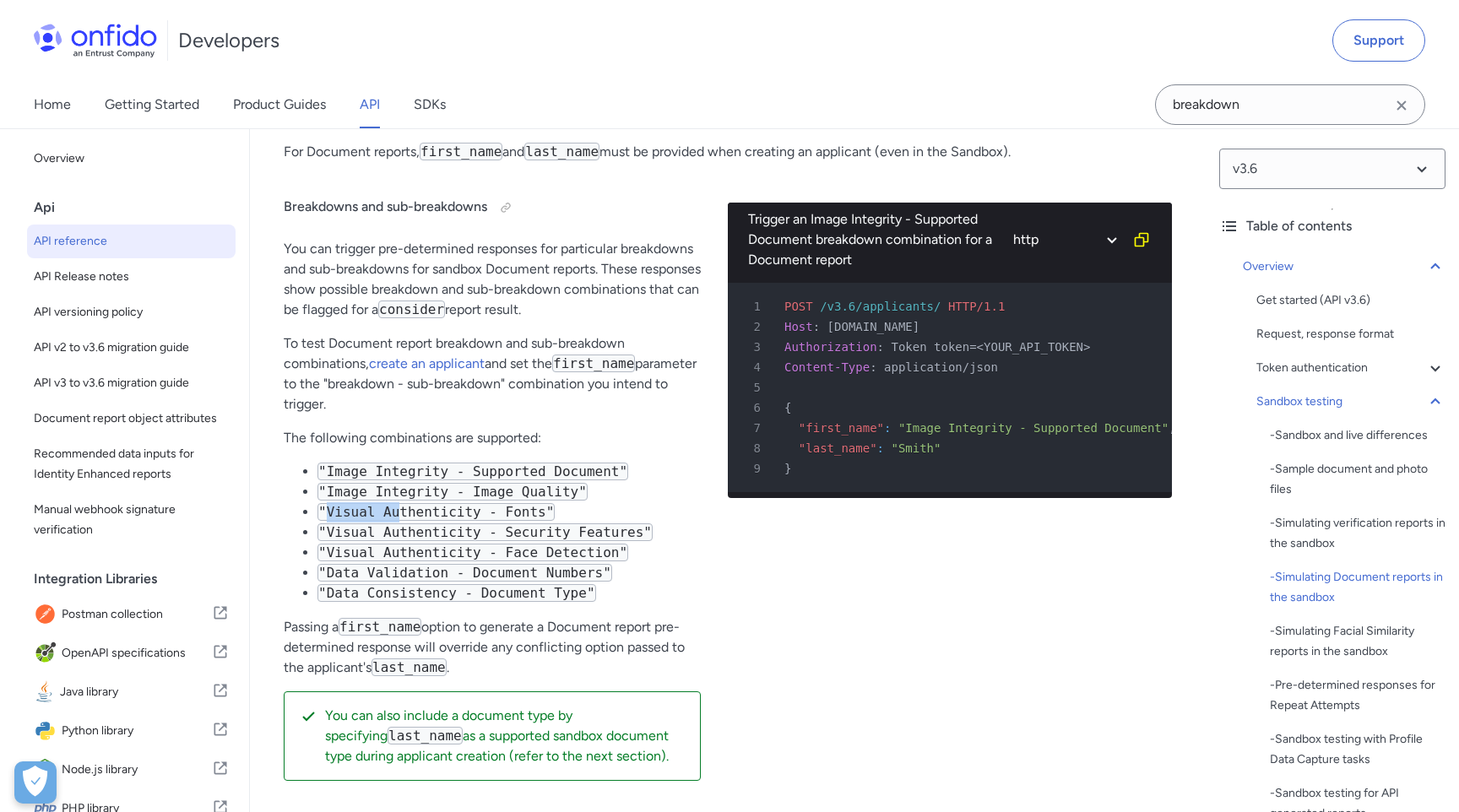
scroll to position [4353, 0]
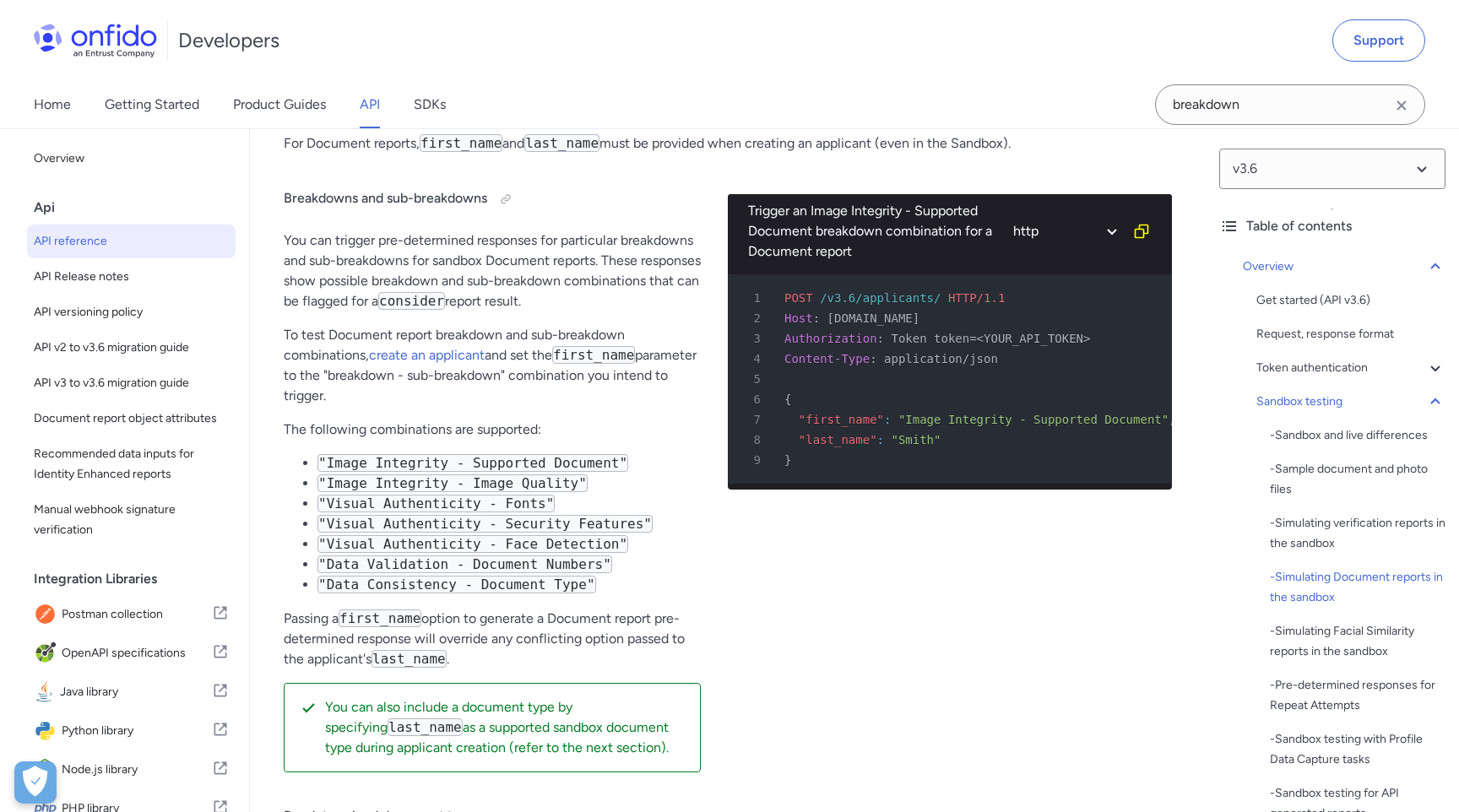
click at [577, 411] on div "Breakdowns and sub-breakdowns You can trigger pre-determined responses for part…" at bounding box center [492, 476] width 417 height 618
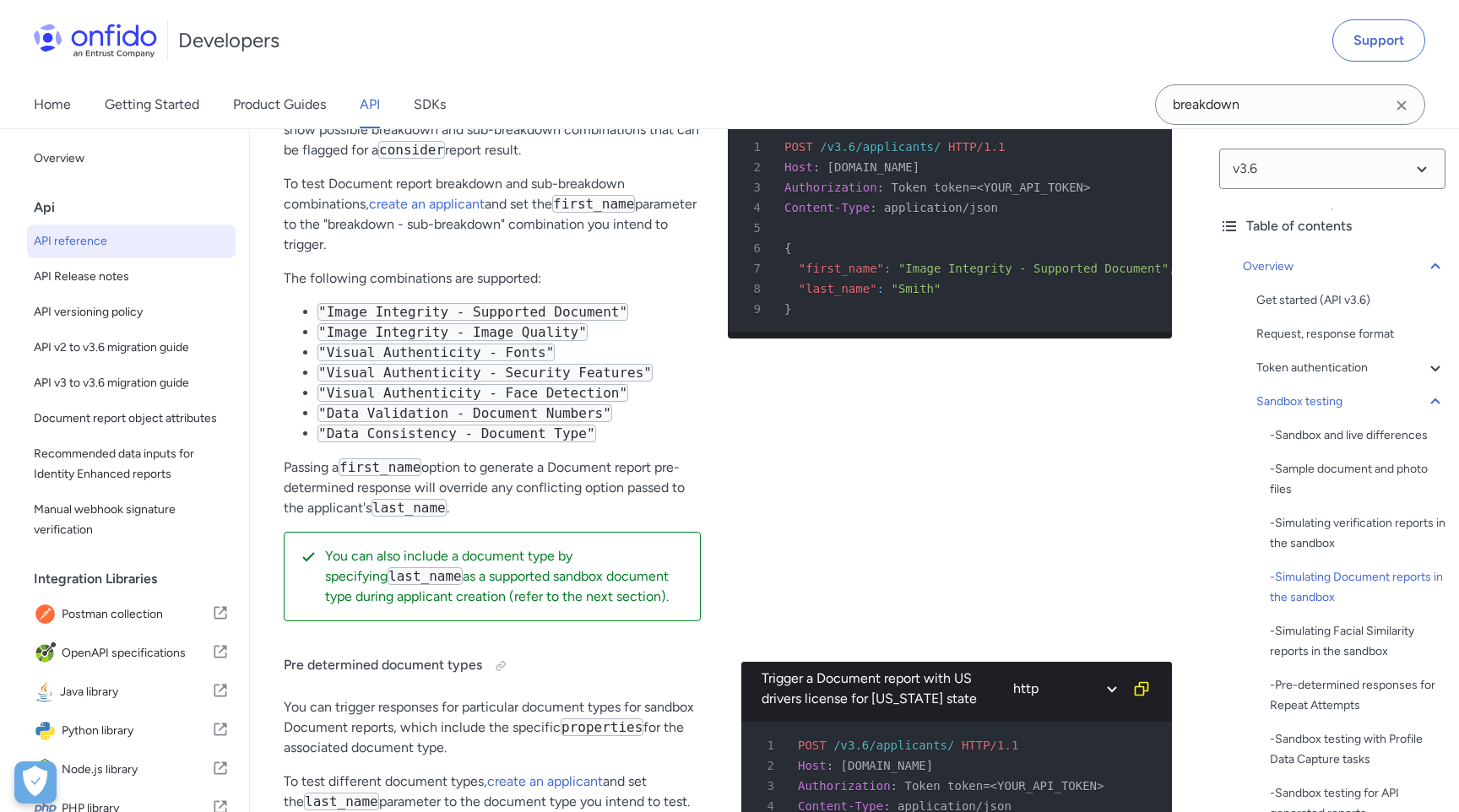
scroll to position [4452, 0]
